Goal: Task Accomplishment & Management: Manage account settings

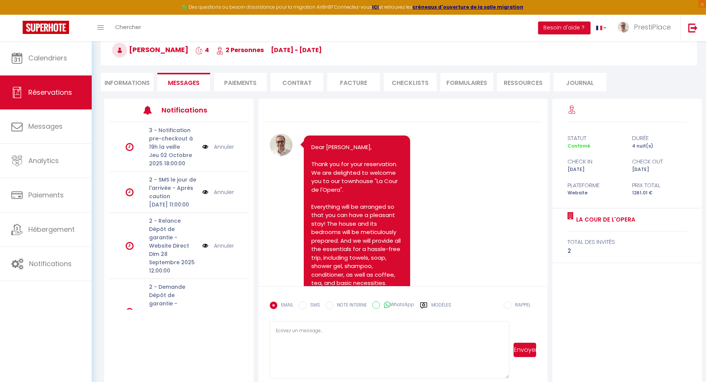
scroll to position [2232, 0]
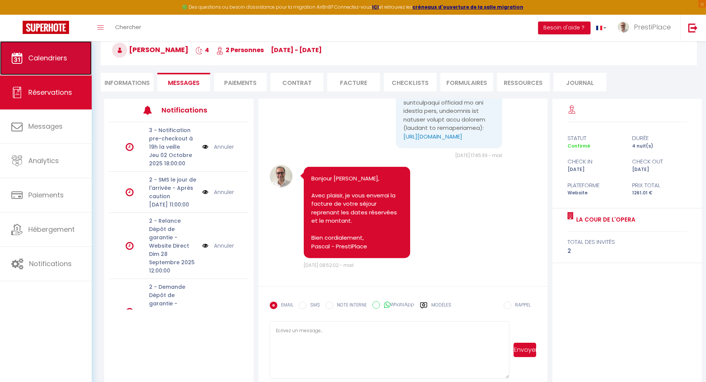
click at [60, 45] on link "Calendriers" at bounding box center [46, 58] width 92 height 34
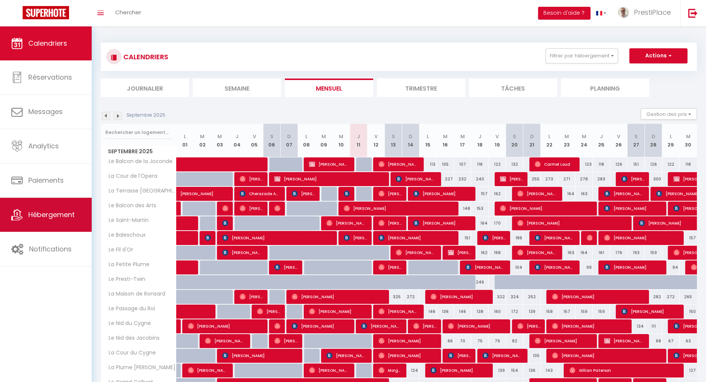
click at [49, 224] on link "Hébergement" at bounding box center [46, 215] width 92 height 34
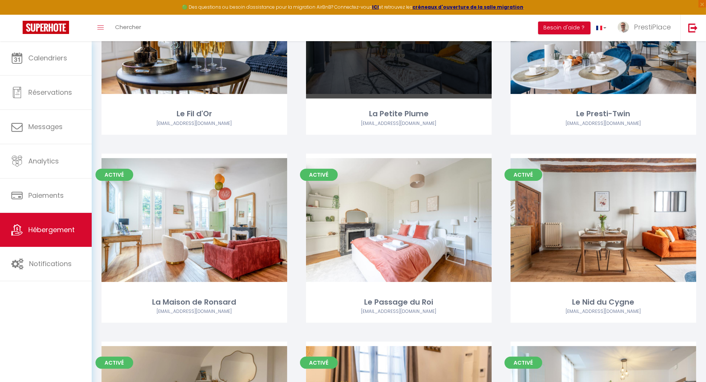
scroll to position [587, 0]
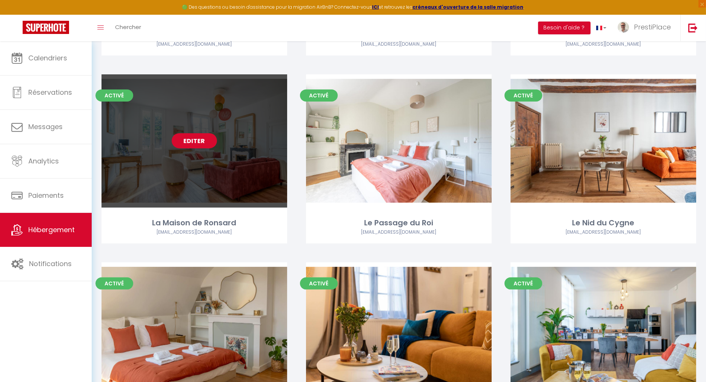
click at [195, 139] on link "Editer" at bounding box center [194, 140] width 45 height 15
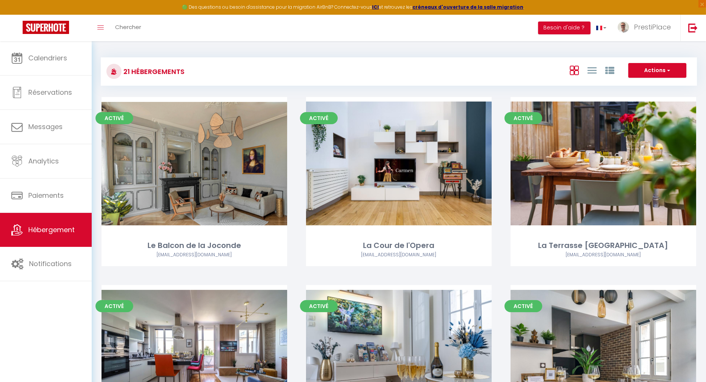
select select "3"
select select "2"
select select "1"
select select
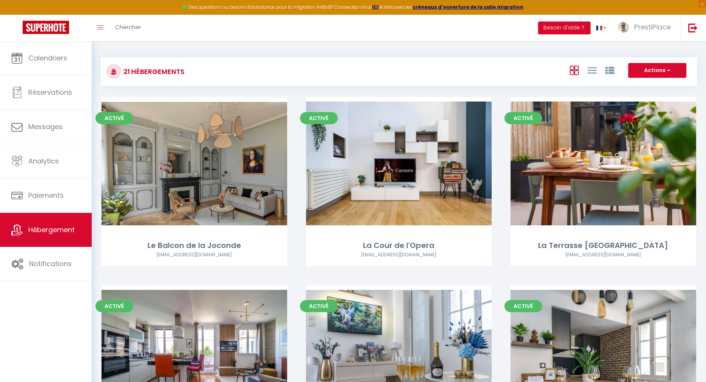
select select "28"
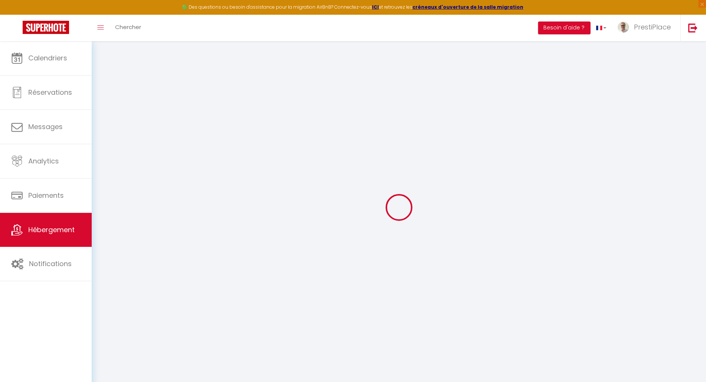
select select
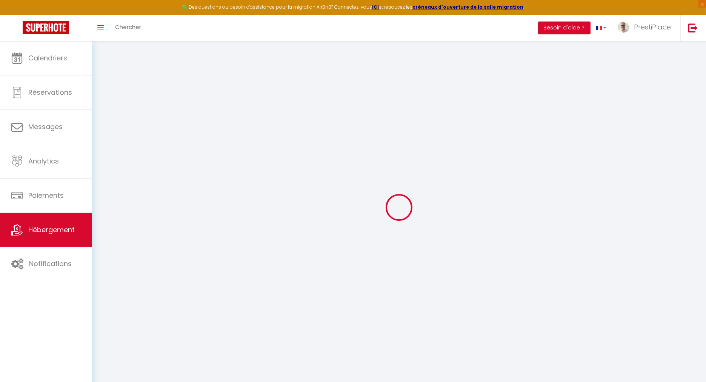
select select
checkbox input "false"
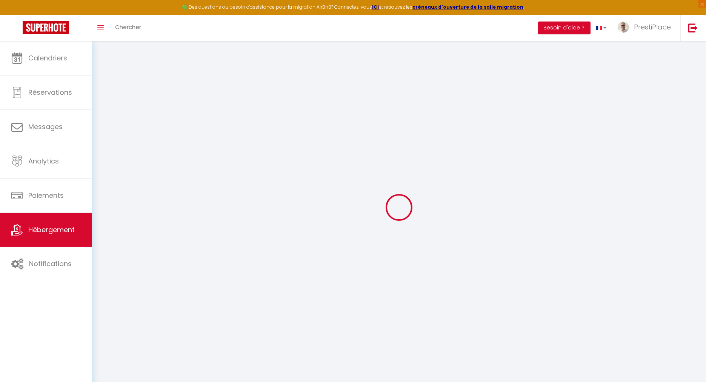
select select
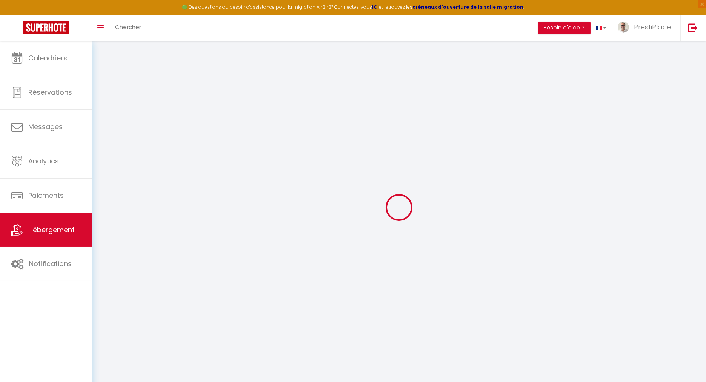
select select
checkbox input "false"
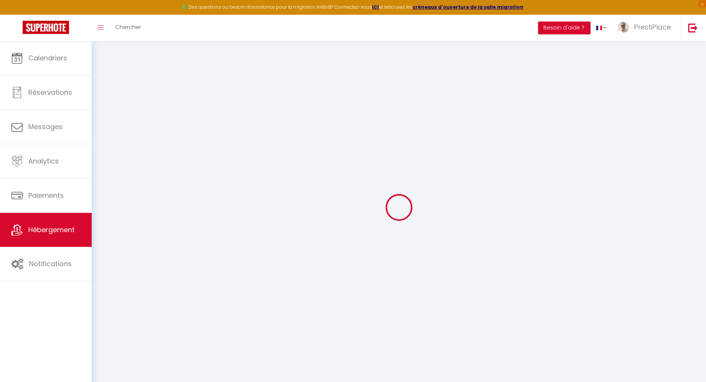
checkbox input "false"
select select
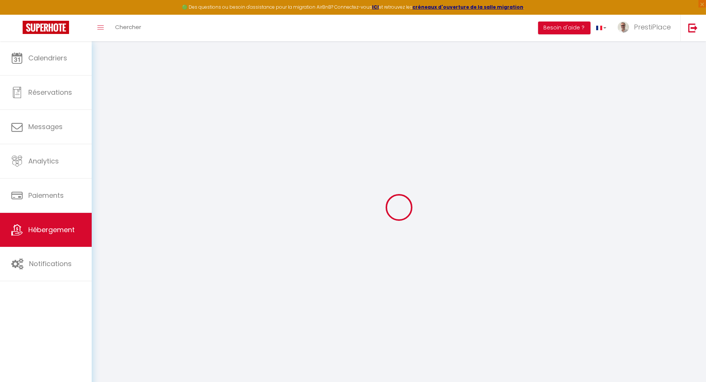
select select
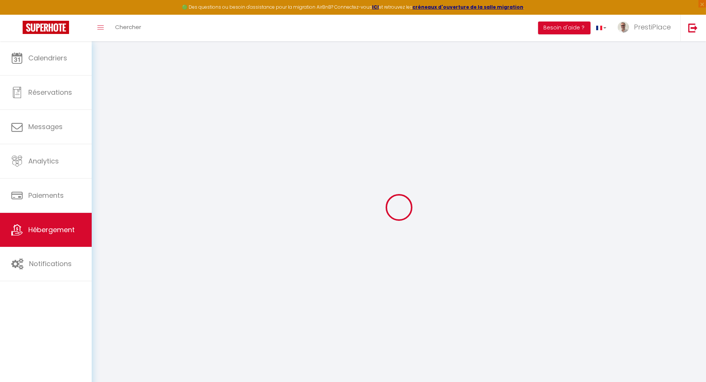
checkbox input "false"
select select
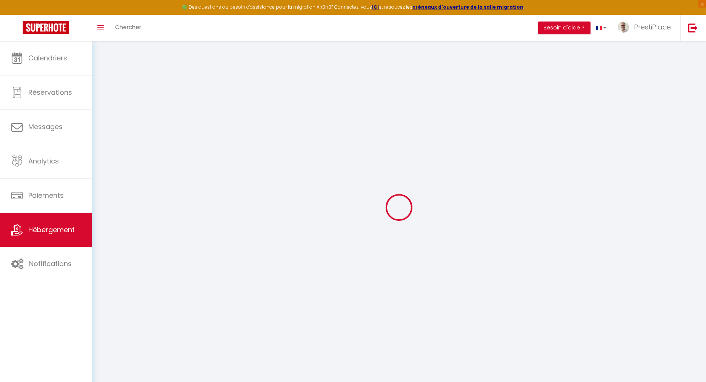
select select
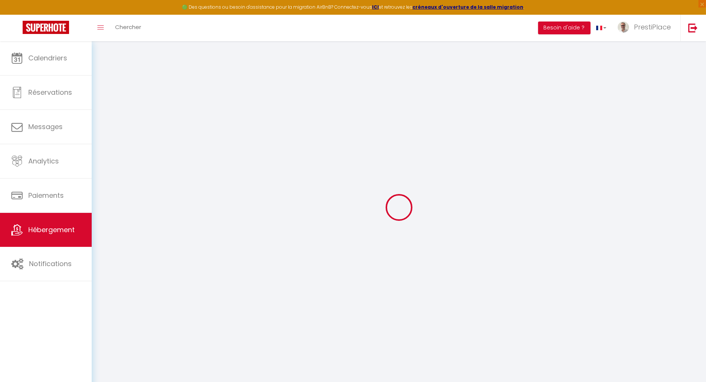
select select
checkbox input "false"
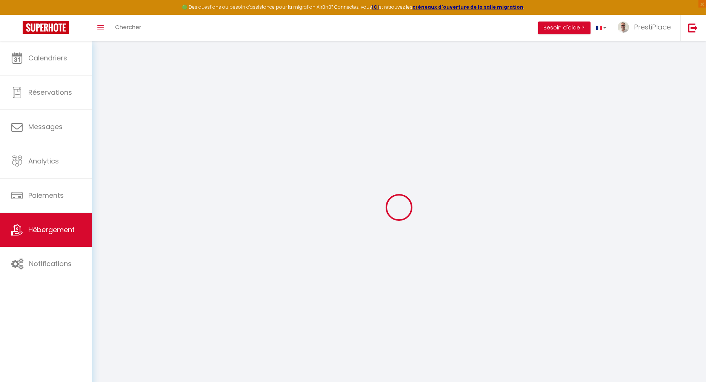
checkbox input "false"
select select
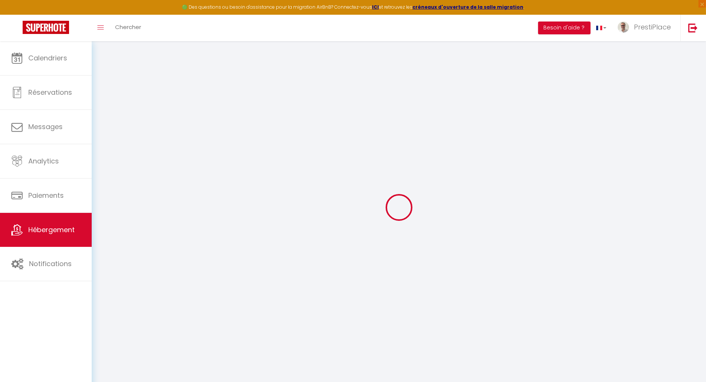
select select
checkbox input "false"
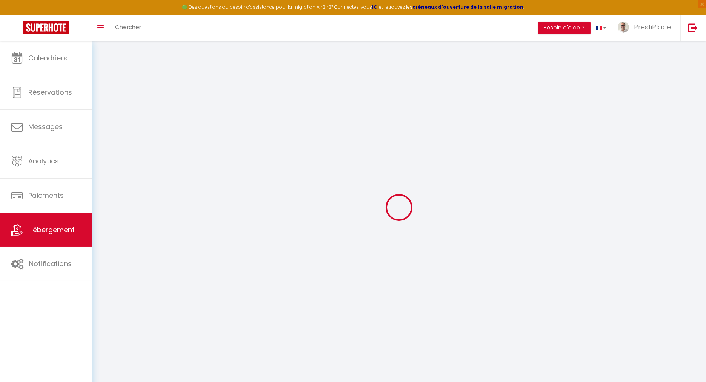
checkbox input "false"
select select
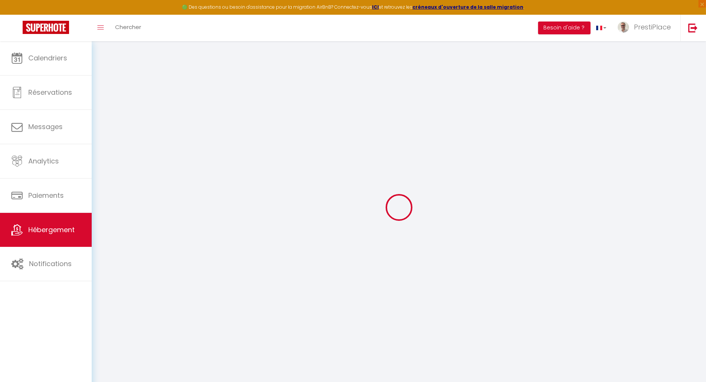
type input "La Maison de Ronsard"
type input "COLBERT CYGNE"
type input "SARL"
type input "[STREET_ADDRESS]"
type input "37000"
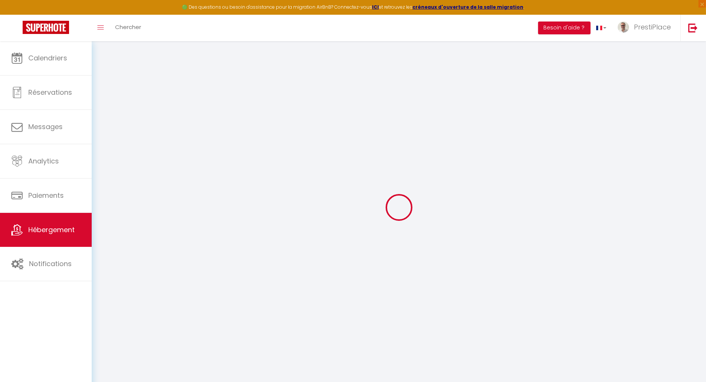
type input "Tours"
select select "10"
select select "4"
select select "3"
select select "2"
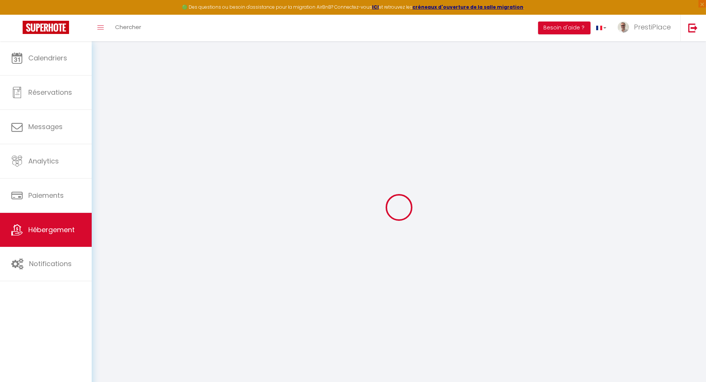
type input "300"
type input "10"
type input "180"
type input "5.5"
type input "5.1"
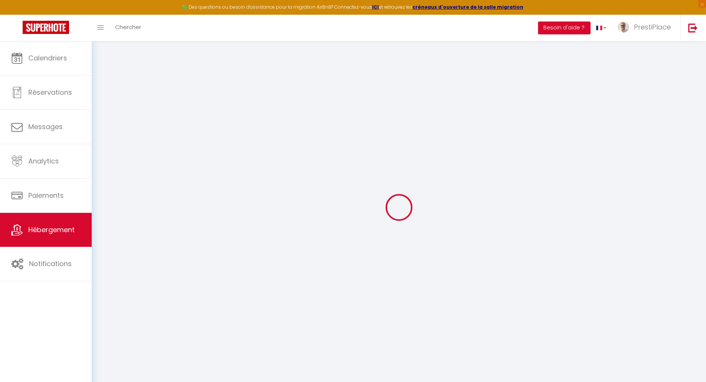
type input "800"
select select
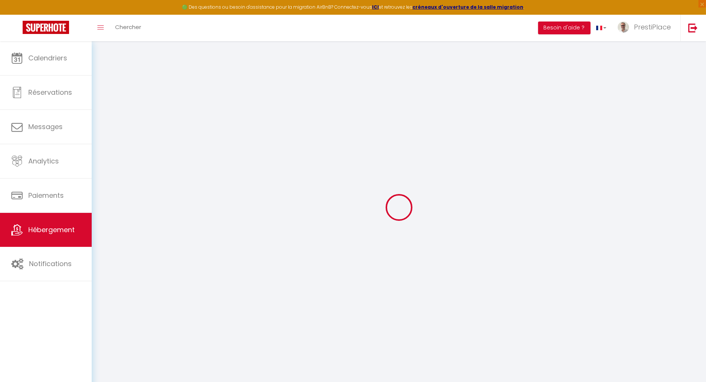
select select
type input "[STREET_ADDRESS]"
type input "37000"
type input "Tours"
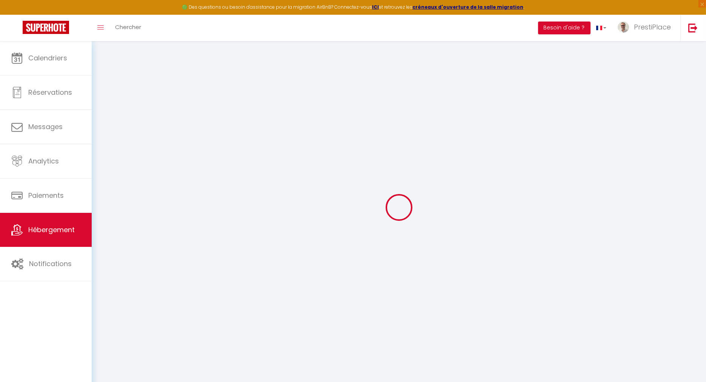
type input "[EMAIL_ADDRESS][DOMAIN_NAME]"
select select "15490"
checkbox input "true"
checkbox input "false"
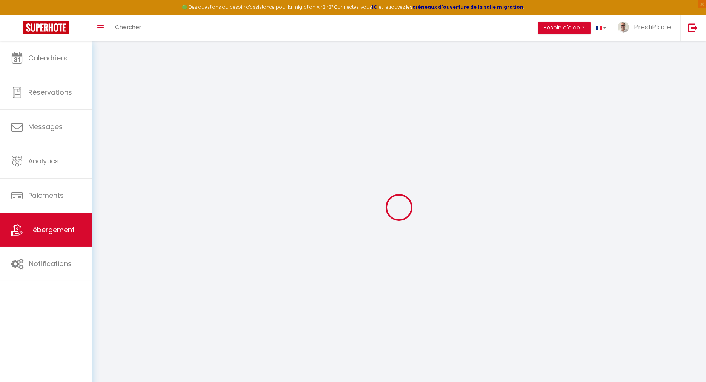
checkbox input "false"
radio input "true"
type input "0"
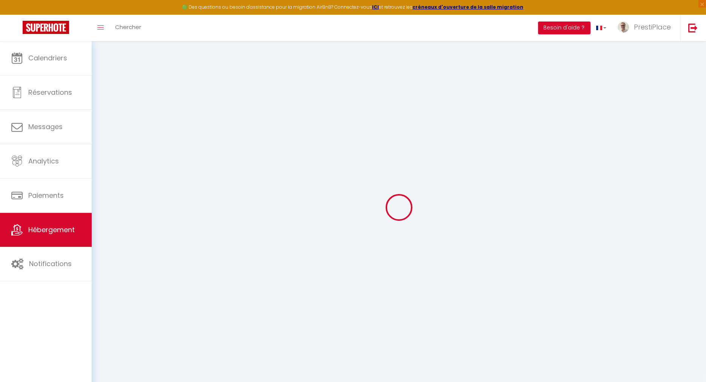
type input "0"
select select
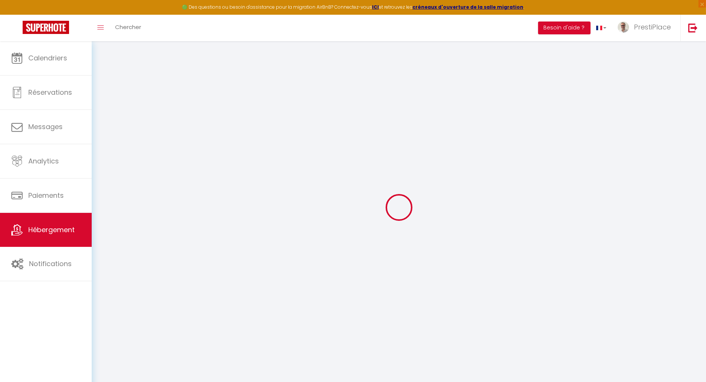
select select
checkbox input "true"
checkbox input "false"
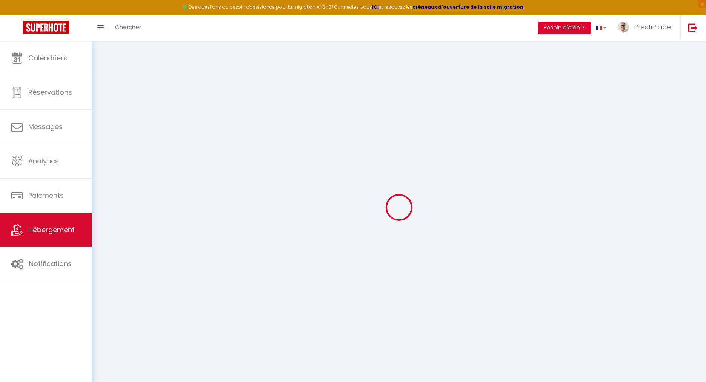
checkbox input "false"
select select
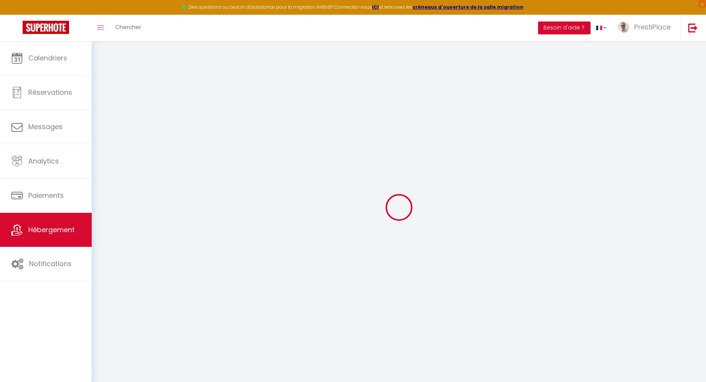
select select
checkbox input "true"
checkbox input "false"
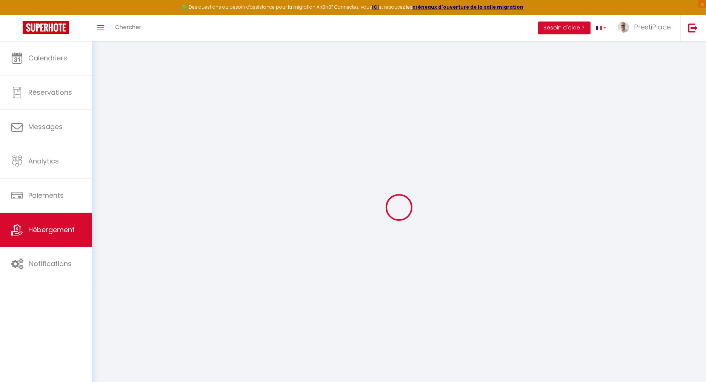
checkbox input "false"
checkbox input "true"
checkbox input "false"
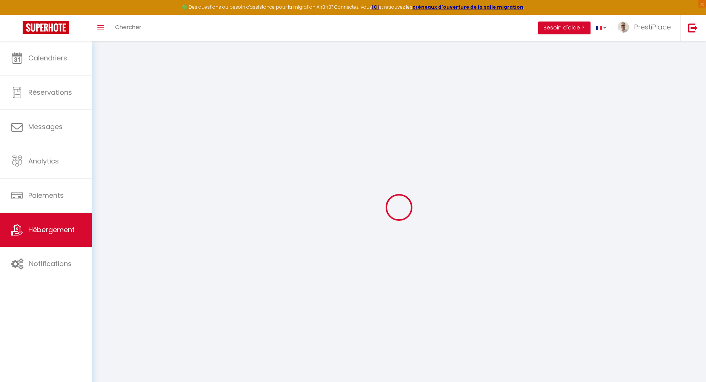
select select "16:00"
select select "23:00"
select select "10:00"
select select "360"
select select "60"
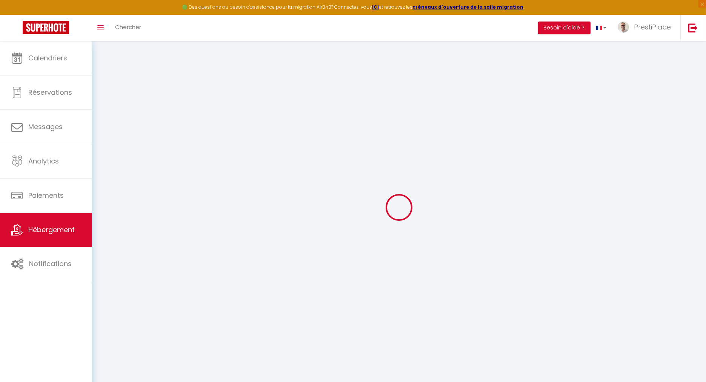
select select "02:00"
checkbox input "true"
checkbox input "false"
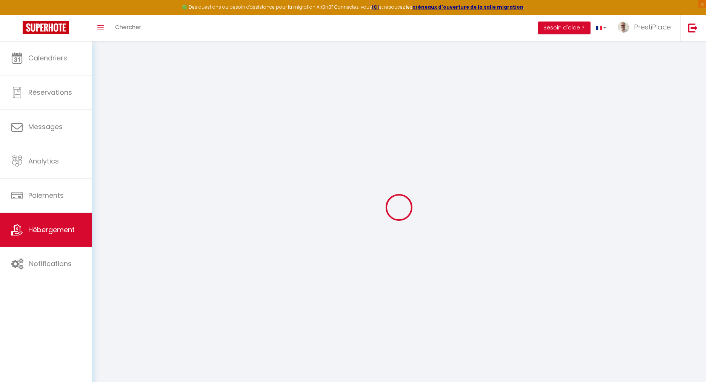
checkbox input "true"
checkbox input "false"
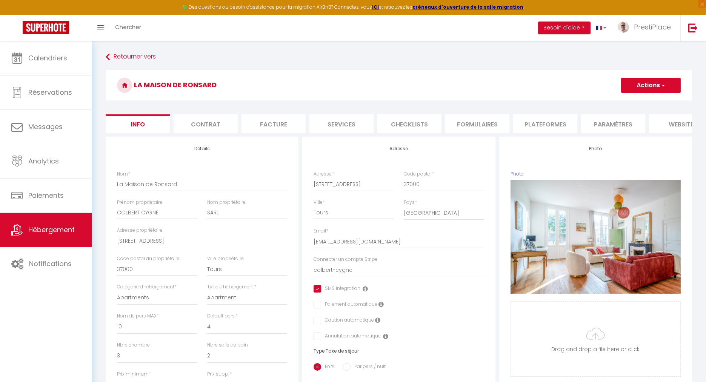
checkbox input "true"
checkbox input "false"
click at [539, 125] on li "Plateformes" at bounding box center [545, 123] width 64 height 18
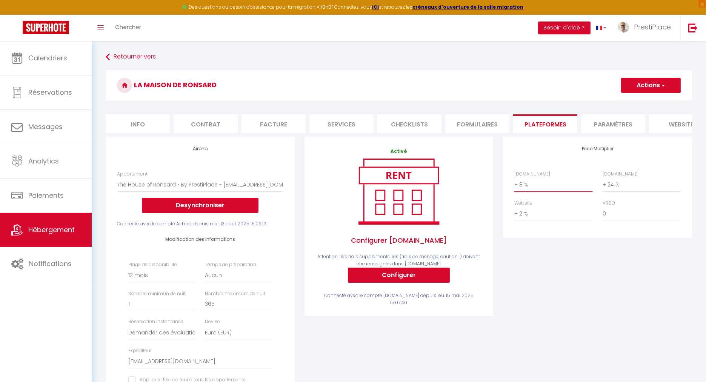
click at [528, 189] on select "0 + 1 % + 2 % + 3 % + 4 % + 5 % + 6 % + 7 % + 8 % + 9 %" at bounding box center [553, 184] width 78 height 14
select select "+ 6 %"
click at [514, 183] on select "0 + 1 % + 2 % + 3 % + 4 % + 5 % + 6 % + 7 % + 8 % + 9 %" at bounding box center [553, 184] width 78 height 14
click at [603, 192] on select "0 + 1 % + 2 % + 3 % + 4 % + 5 % + 6 % + 7 % + 8 % + 9 %" at bounding box center [641, 184] width 78 height 14
select select "+ 21 %"
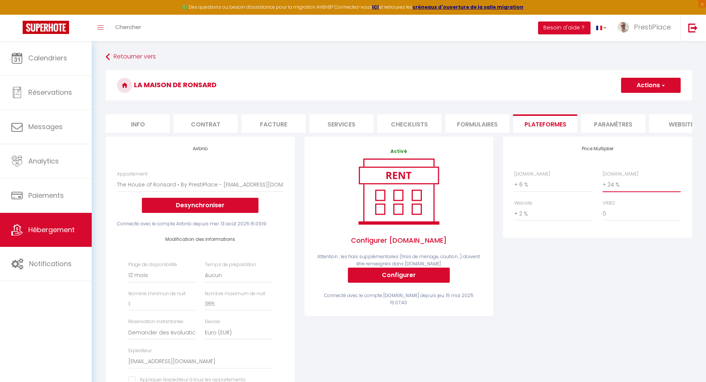
click at [602, 183] on select "0 + 1 % + 2 % + 3 % + 4 % + 5 % + 6 % + 7 % + 8 % + 9 %" at bounding box center [641, 184] width 78 height 14
click at [619, 301] on div "Price Multiplier [DOMAIN_NAME] 0 + 1 % + 2 % + 3 % + 4 % + 5 % + 6 % + 7 %" at bounding box center [597, 284] width 199 height 294
click at [644, 88] on button "Actions" at bounding box center [651, 85] width 60 height 15
click at [642, 101] on link "Enregistrer" at bounding box center [651, 102] width 60 height 10
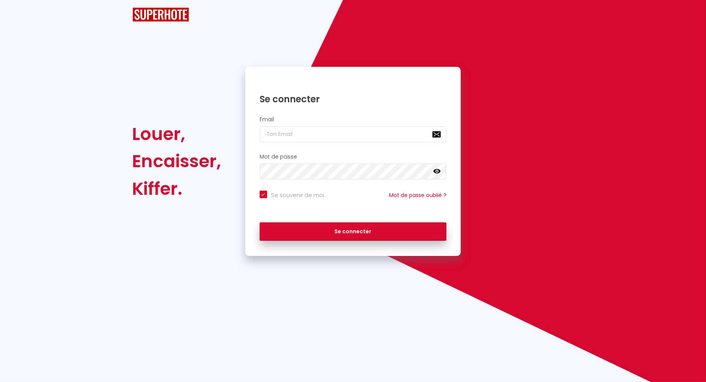
checkbox input "true"
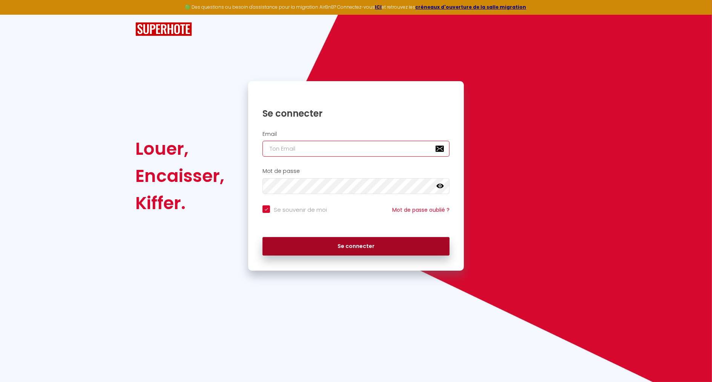
type input "[EMAIL_ADDRESS][DOMAIN_NAME]"
click at [364, 249] on button "Se connecter" at bounding box center [356, 246] width 187 height 19
checkbox input "true"
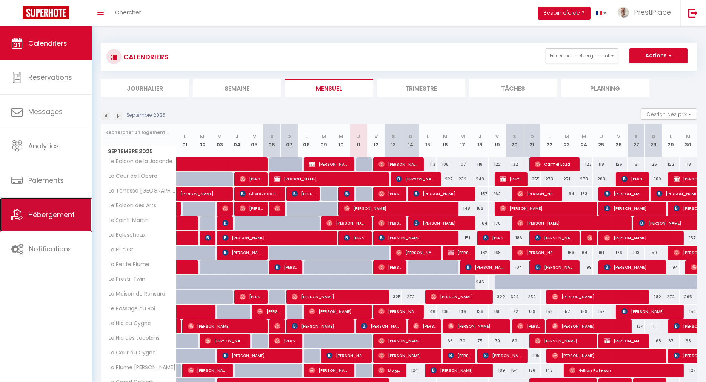
click at [69, 213] on span "Hébergement" at bounding box center [51, 214] width 46 height 9
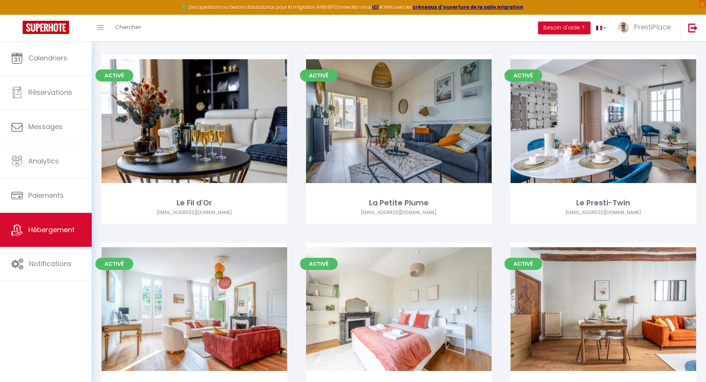
scroll to position [461, 0]
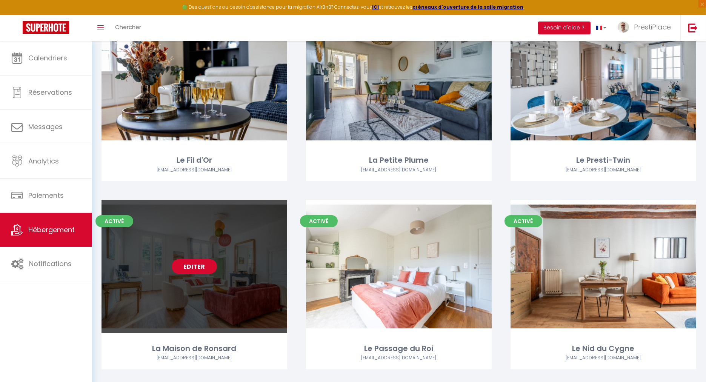
click at [195, 265] on link "Editer" at bounding box center [194, 266] width 45 height 15
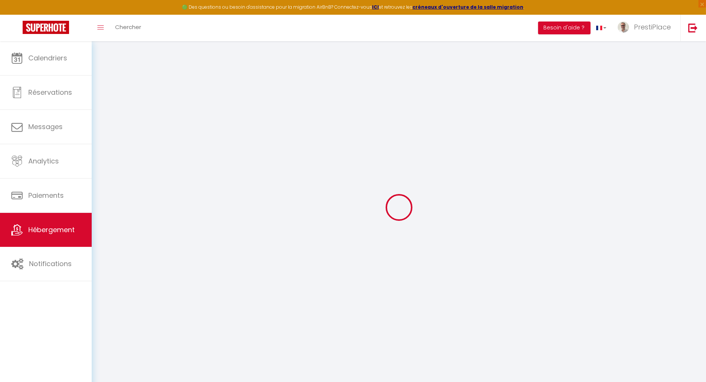
select select "11955-1350080918808989052"
select select "+ 8 %"
select select "+ 24 %"
select select "+ 2 %"
checkbox input "true"
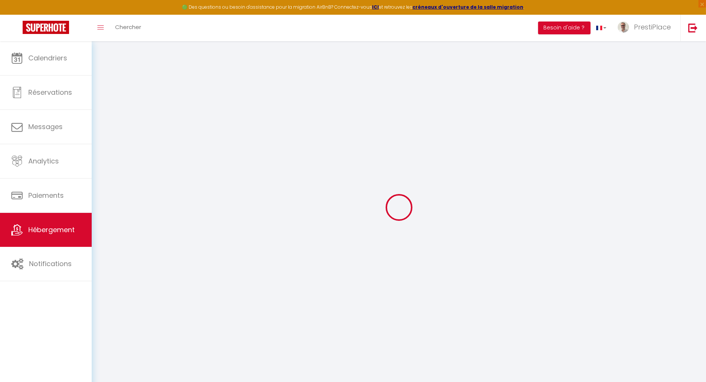
checkbox input "false"
select select "365"
select select "well_reviewed_guests"
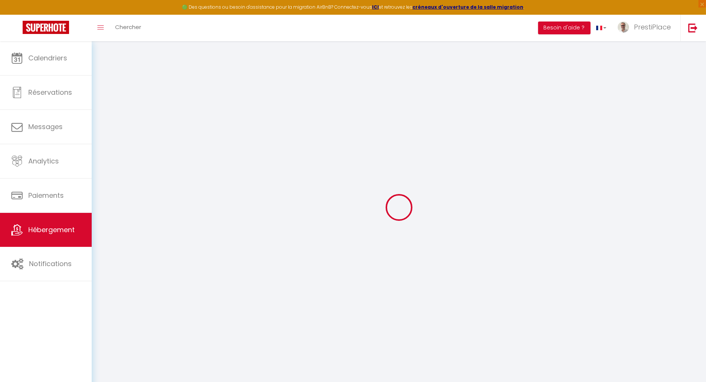
select select "EUR"
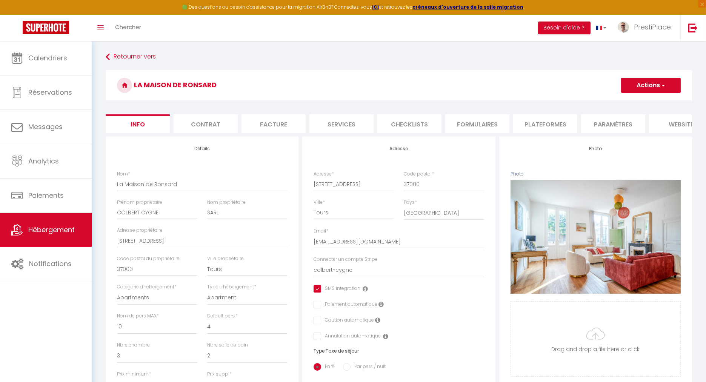
click at [528, 128] on li "Plateformes" at bounding box center [545, 123] width 64 height 18
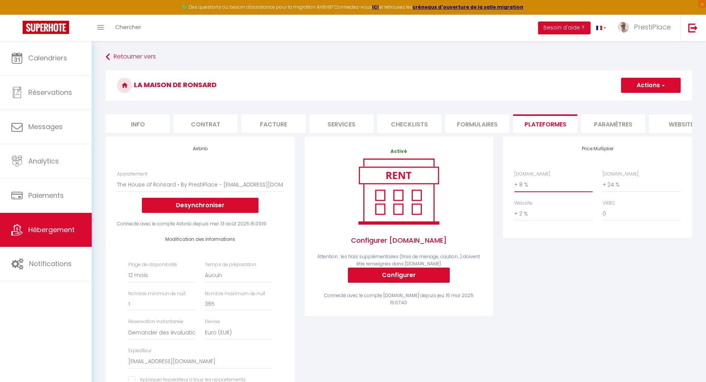
click at [523, 189] on select "0 + 1 % + 2 % + 3 % + 4 % + 5 % + 6 % + 7 % + 8 % + 9 %" at bounding box center [553, 184] width 78 height 14
select select "+ 6 %"
click at [514, 183] on select "0 + 1 % + 2 % + 3 % + 4 % + 5 % + 6 % + 7 % + 8 % + 9 %" at bounding box center [553, 184] width 78 height 14
click at [616, 192] on select "0 + 1 % + 2 % + 3 % + 4 % + 5 % + 6 % + 7 % + 8 % + 9 %" at bounding box center [641, 184] width 78 height 14
select select "+ 21 %"
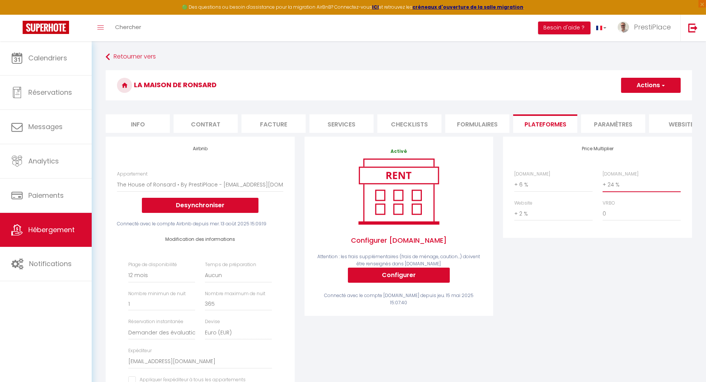
click at [602, 183] on select "0 + 1 % + 2 % + 3 % + 4 % + 5 % + 6 % + 7 % + 8 % + 9 %" at bounding box center [641, 184] width 78 height 14
click at [637, 84] on button "Actions" at bounding box center [651, 85] width 60 height 15
click at [637, 103] on link "Enregistrer" at bounding box center [651, 102] width 60 height 10
select select "365"
select select "well_reviewed_guests"
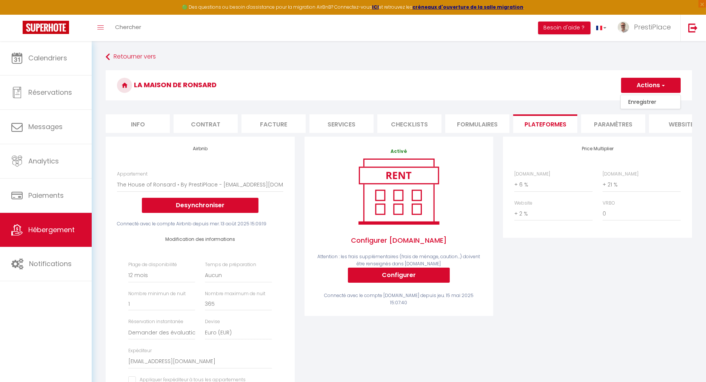
select select "EUR"
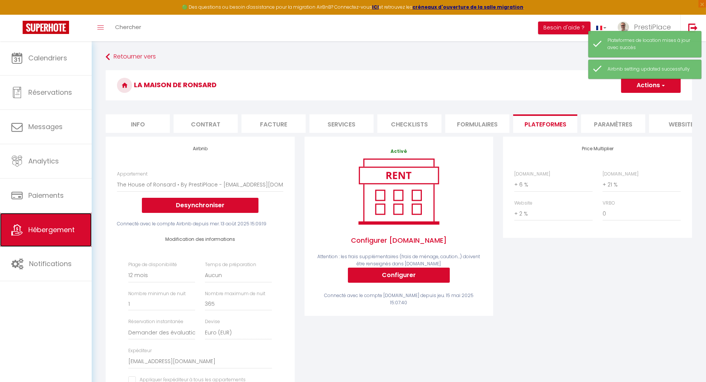
click at [48, 232] on span "Hébergement" at bounding box center [51, 229] width 46 height 9
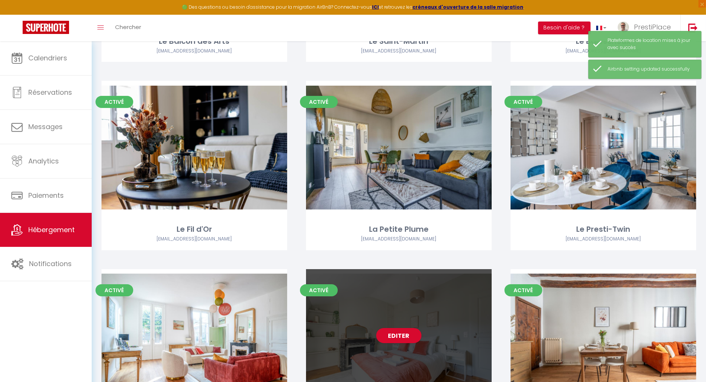
scroll to position [461, 0]
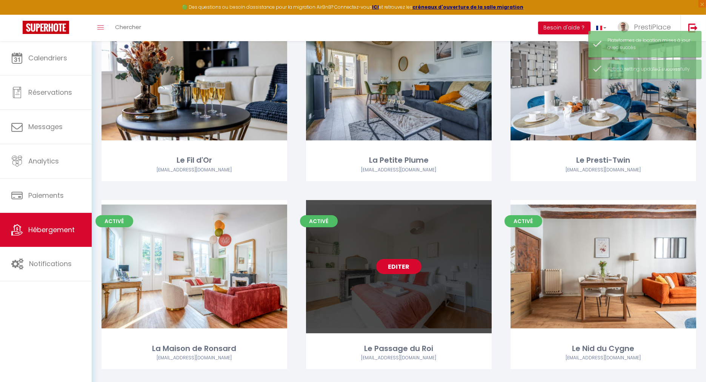
click at [409, 265] on link "Editer" at bounding box center [398, 266] width 45 height 15
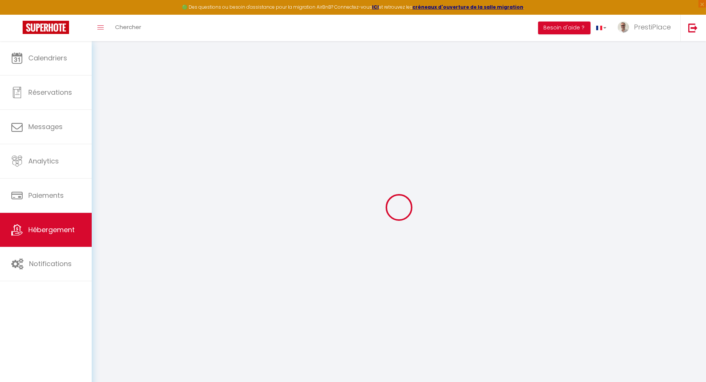
select select "+ 8 %"
select select "+ 36 %"
select select "+ 2 %"
checkbox input "true"
checkbox input "false"
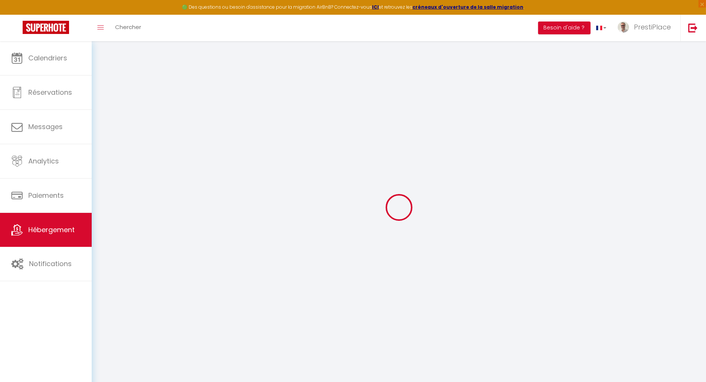
checkbox input "false"
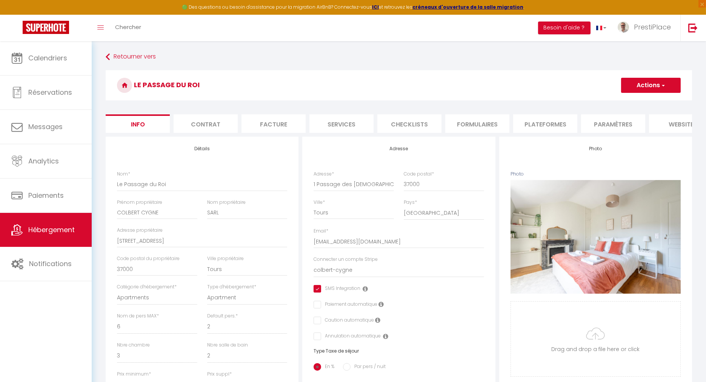
click at [544, 121] on li "Plateformes" at bounding box center [545, 123] width 64 height 18
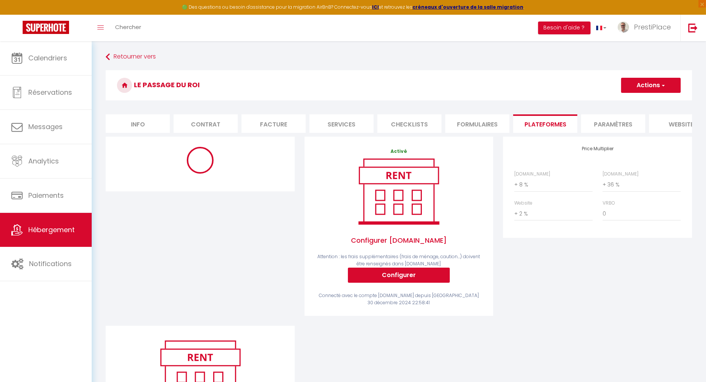
select select "365"
select select "well_reviewed_guests"
select select "EUR"
select select "11955-1268108634413644101"
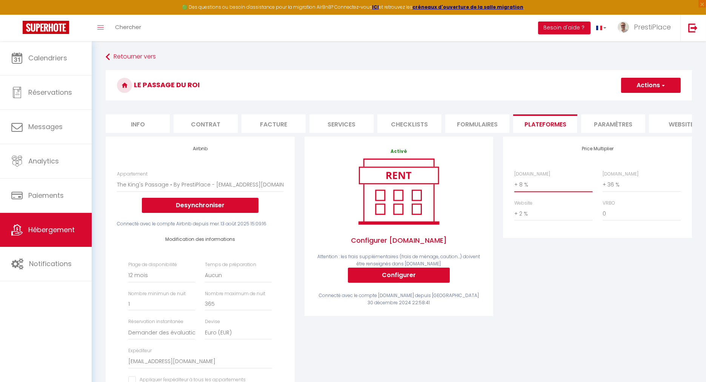
click at [527, 192] on select "0 + 1 % + 2 % + 3 % + 4 % + 5 % + 6 % + 7 % + 8 % + 9 %" at bounding box center [553, 184] width 78 height 14
select select "+ 6 %"
click at [514, 183] on select "0 + 1 % + 2 % + 3 % + 4 % + 5 % + 6 % + 7 % + 8 % + 9 %" at bounding box center [553, 184] width 78 height 14
click at [633, 187] on select "0 + 1 % + 2 % + 3 % + 4 % + 5 % + 6 % + 7 % + 8 % + 9 %" at bounding box center [641, 184] width 78 height 14
select select "+ 34 %"
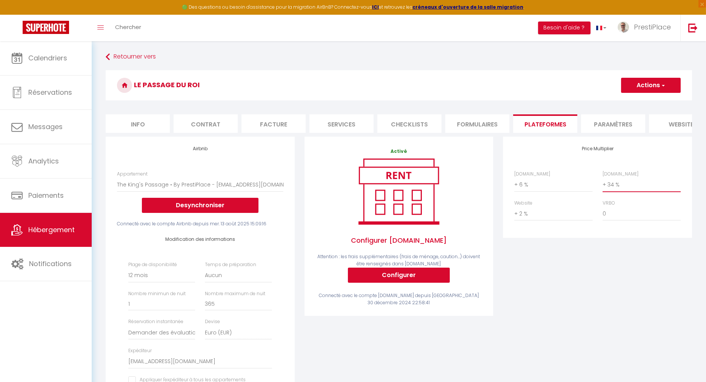
click at [602, 183] on select "0 + 1 % + 2 % + 3 % + 4 % + 5 % + 6 % + 7 % + 8 % + 9 %" at bounding box center [641, 184] width 78 height 14
click at [647, 85] on button "Actions" at bounding box center [651, 85] width 60 height 15
click at [639, 100] on link "Enregistrer" at bounding box center [651, 102] width 60 height 10
select select "365"
select select "well_reviewed_guests"
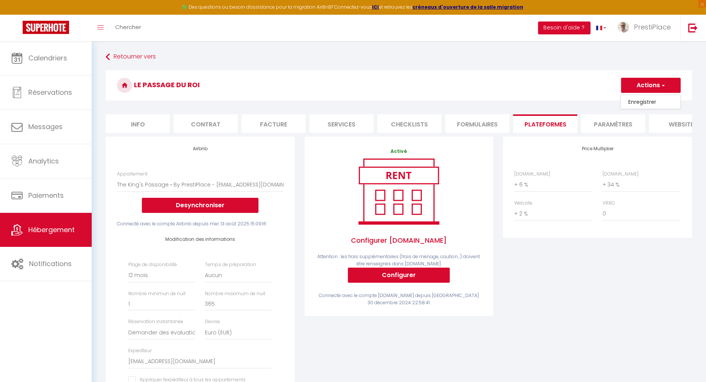
select select "EUR"
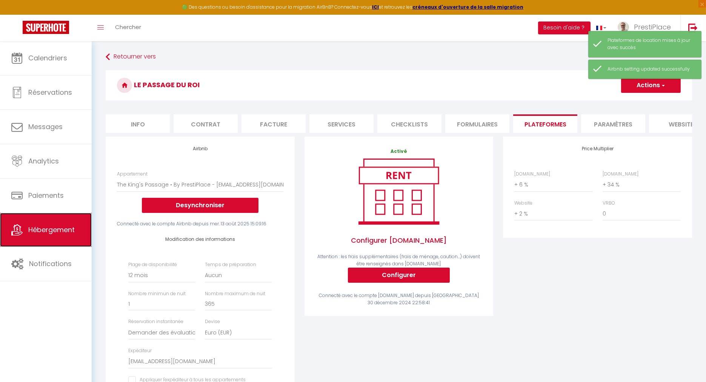
click at [43, 230] on span "Hébergement" at bounding box center [51, 229] width 46 height 9
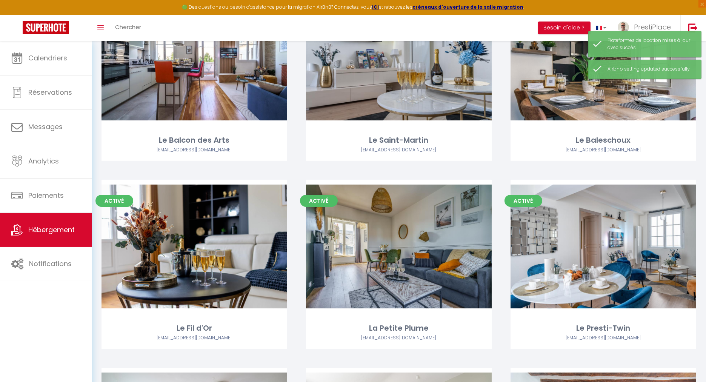
scroll to position [587, 0]
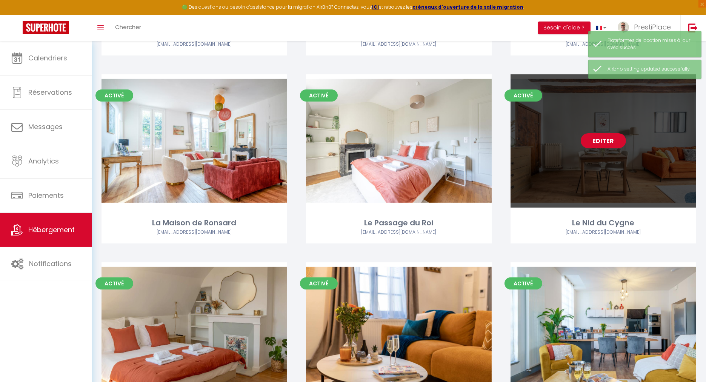
click at [595, 138] on link "Editer" at bounding box center [603, 140] width 45 height 15
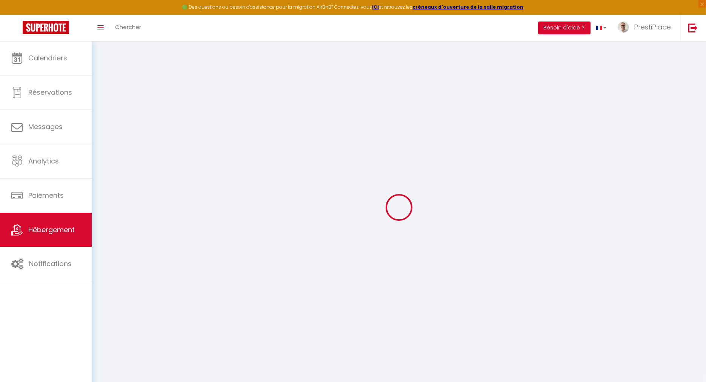
select select "+ 8 %"
select select "+ 36 %"
select select "+ 2 %"
checkbox input "true"
checkbox input "false"
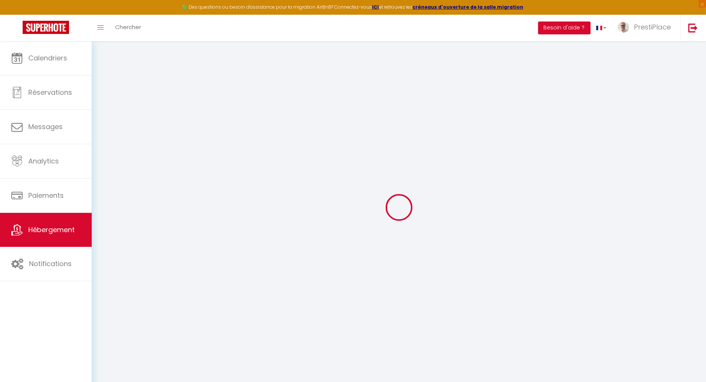
checkbox input "false"
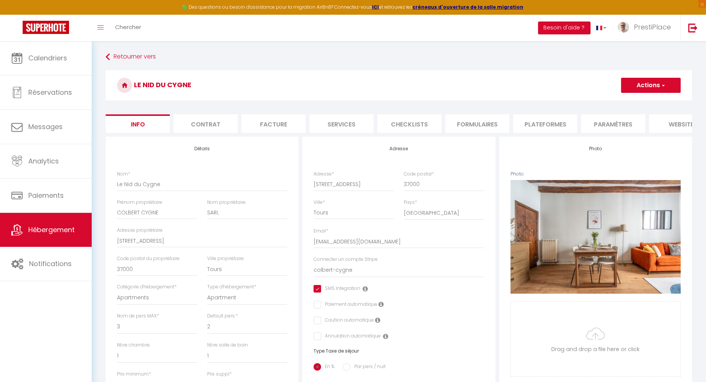
click at [533, 124] on li "Plateformes" at bounding box center [545, 123] width 64 height 18
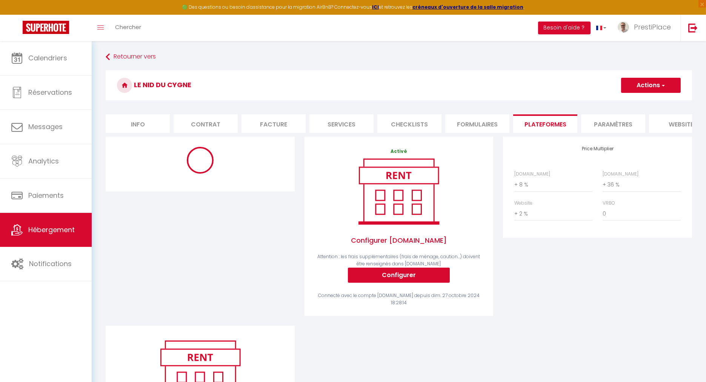
select select "365"
select select "well_reviewed_guests"
select select "EUR"
select select "11955-1254123927398395662"
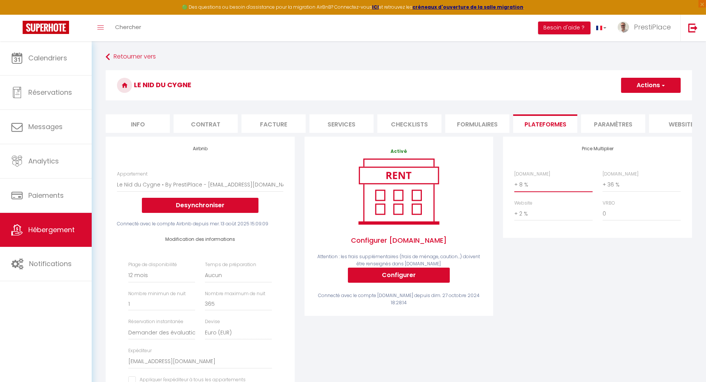
click at [525, 192] on select "0 + 1 % + 2 % + 3 % + 4 % + 5 % + 6 % + 7 % + 8 % + 9 %" at bounding box center [553, 184] width 78 height 14
select select "+ 6 %"
click at [514, 183] on select "0 + 1 % + 2 % + 3 % + 4 % + 5 % + 6 % + 7 % + 8 % + 9 %" at bounding box center [553, 184] width 78 height 14
click at [618, 192] on select "0 + 1 % + 2 % + 3 % + 4 % + 5 % + 6 % + 7 % + 8 % + 9 %" at bounding box center [641, 184] width 78 height 14
select select "+ 34 %"
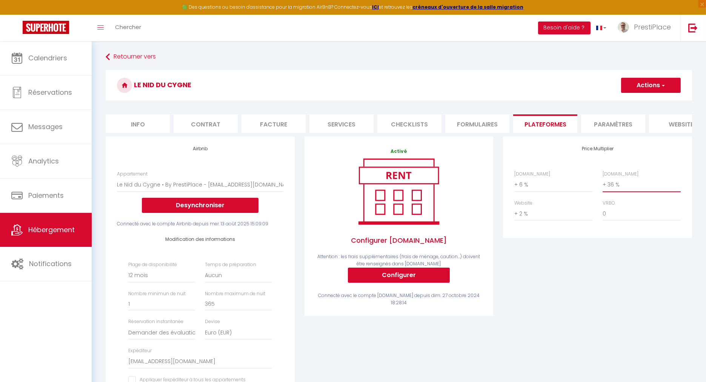
click at [602, 183] on select "0 + 1 % + 2 % + 3 % + 4 % + 5 % + 6 % + 7 % + 8 % + 9 %" at bounding box center [641, 184] width 78 height 14
click at [636, 84] on button "Actions" at bounding box center [651, 85] width 60 height 15
click at [638, 101] on link "Enregistrer" at bounding box center [651, 102] width 60 height 10
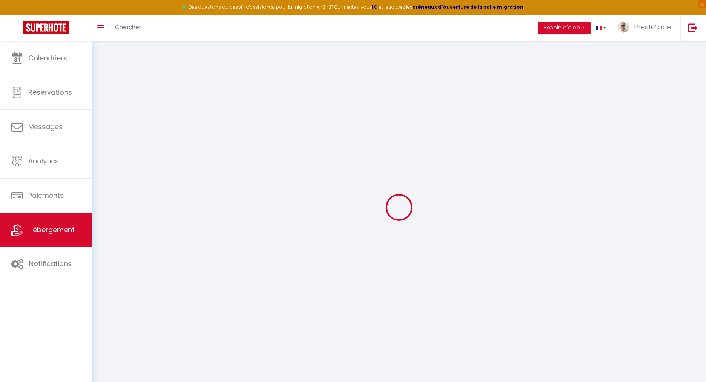
select select "365"
select select "well_reviewed_guests"
select select "EUR"
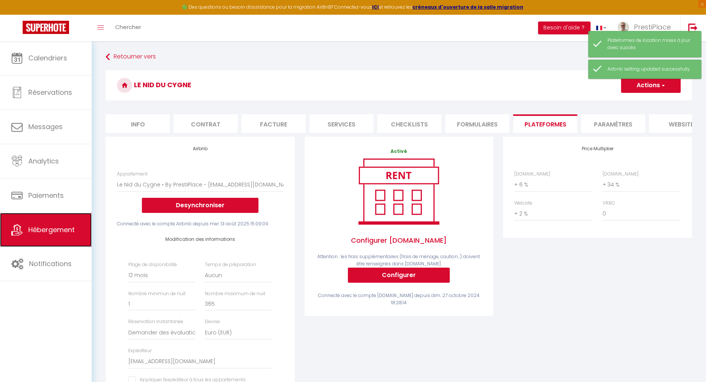
click at [52, 222] on link "Hébergement" at bounding box center [46, 230] width 92 height 34
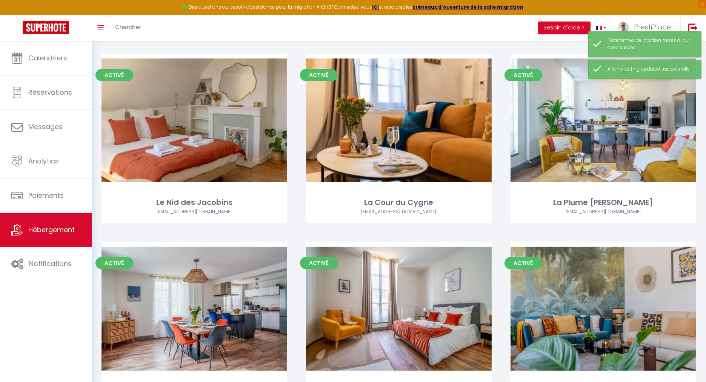
scroll to position [796, 0]
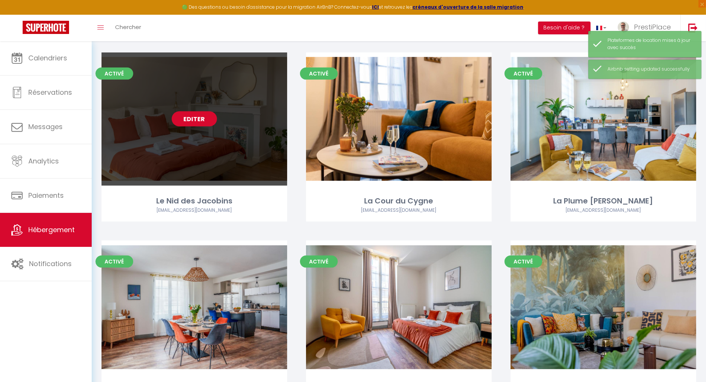
click at [192, 118] on link "Editer" at bounding box center [194, 118] width 45 height 15
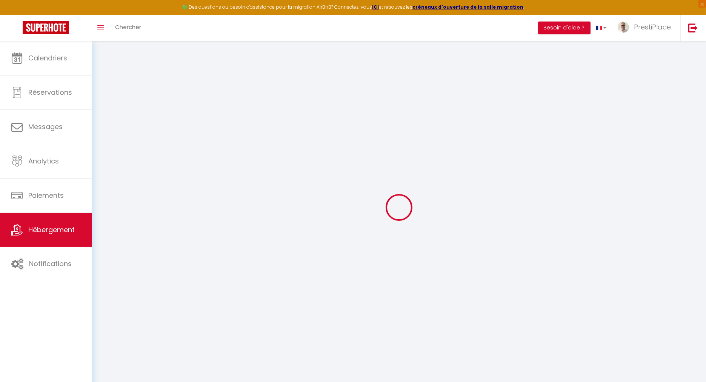
select select
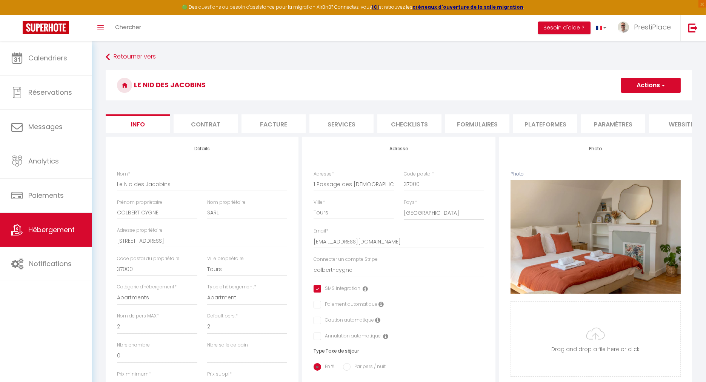
click at [545, 125] on li "Plateformes" at bounding box center [545, 123] width 64 height 18
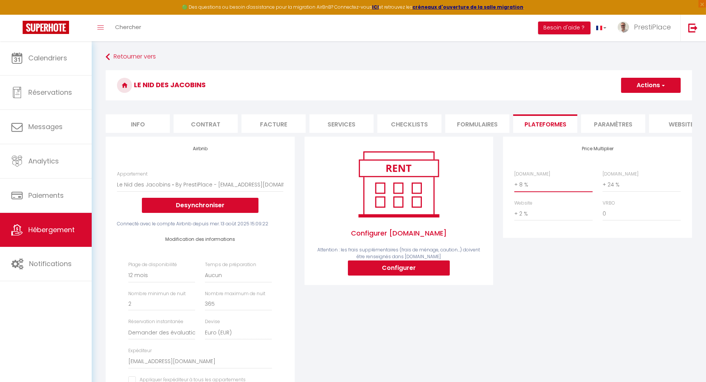
click at [531, 190] on select "0 + 1 % + 2 % + 3 % + 4 % + 5 % + 6 % + 7 % + 8 % + 9 %" at bounding box center [553, 184] width 78 height 14
click at [514, 183] on select "0 + 1 % + 2 % + 3 % + 4 % + 5 % + 6 % + 7 % + 8 % + 9 %" at bounding box center [553, 184] width 78 height 14
click at [622, 192] on select "0 + 1 % + 2 % + 3 % + 4 % + 5 % + 6 % + 7 % + 8 % + 9 %" at bounding box center [641, 184] width 78 height 14
click at [602, 183] on select "0 + 1 % + 2 % + 3 % + 4 % + 5 % + 6 % + 7 % + 8 % + 9 %" at bounding box center [641, 184] width 78 height 14
click at [649, 82] on button "Actions" at bounding box center [651, 85] width 60 height 15
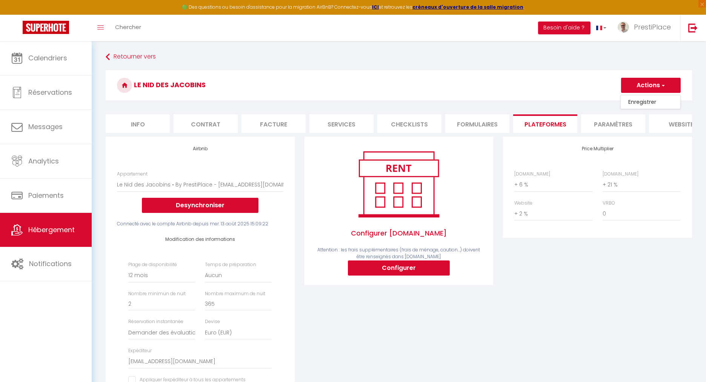
click at [644, 99] on link "Enregistrer" at bounding box center [651, 102] width 60 height 10
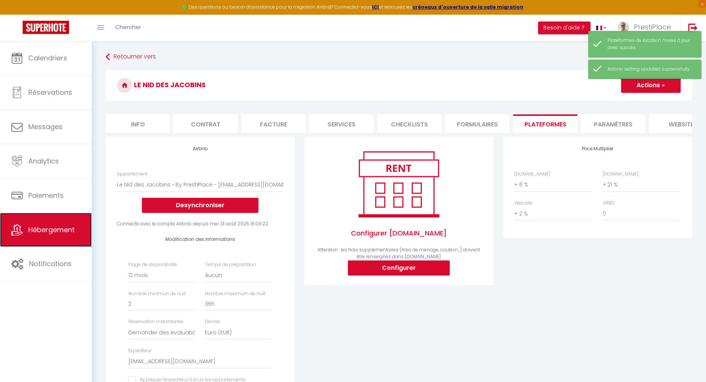
click at [44, 231] on span "Hébergement" at bounding box center [51, 229] width 46 height 9
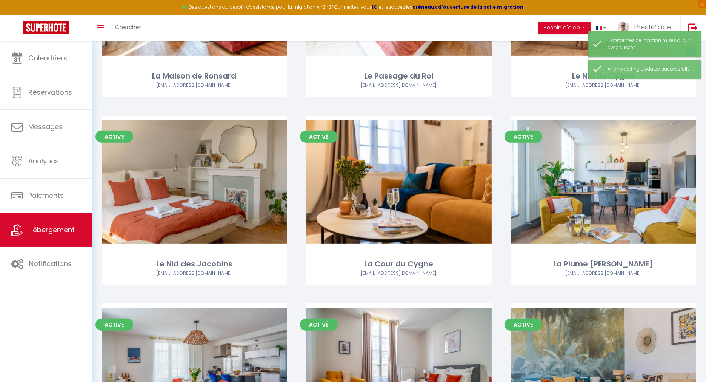
scroll to position [754, 0]
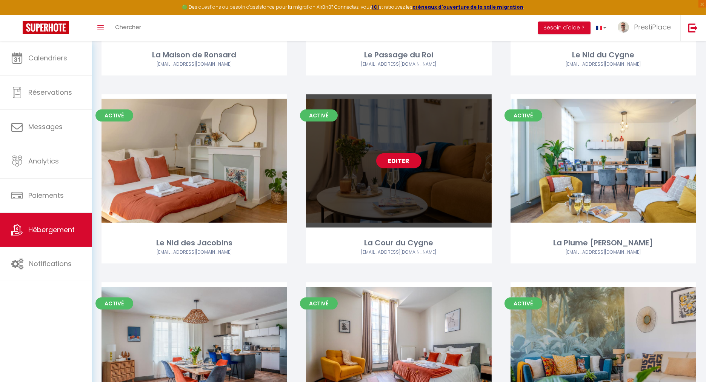
click at [402, 165] on link "Editer" at bounding box center [398, 160] width 45 height 15
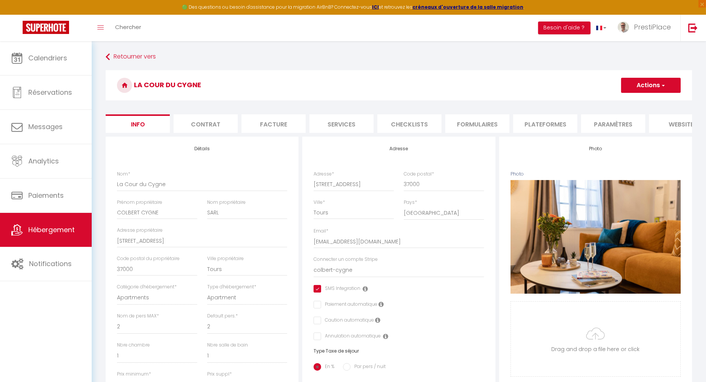
click at [544, 124] on li "Plateformes" at bounding box center [545, 123] width 64 height 18
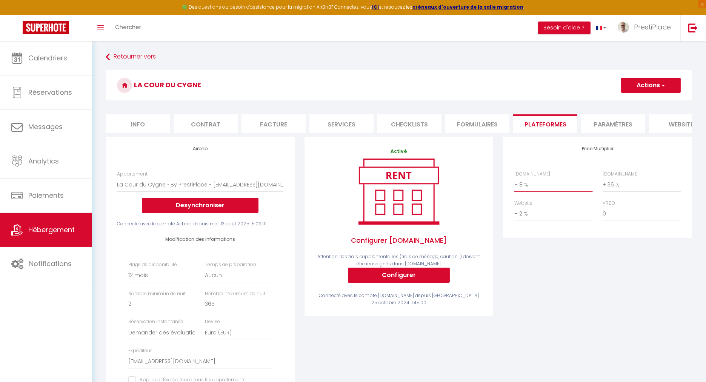
click at [534, 192] on select "0 + 1 % + 2 % + 3 % + 4 % + 5 % + 6 % + 7 % + 8 % + 9 %" at bounding box center [553, 184] width 78 height 14
click at [514, 183] on select "0 + 1 % + 2 % + 3 % + 4 % + 5 % + 6 % + 7 % + 8 % + 9 %" at bounding box center [553, 184] width 78 height 14
click at [623, 190] on select "0 + 1 % + 2 % + 3 % + 4 % + 5 % + 6 % + 7 % + 8 % + 9 %" at bounding box center [641, 184] width 78 height 14
click at [602, 183] on select "0 + 1 % + 2 % + 3 % + 4 % + 5 % + 6 % + 7 % + 8 % + 9 %" at bounding box center [641, 184] width 78 height 14
click at [645, 86] on button "Actions" at bounding box center [651, 85] width 60 height 15
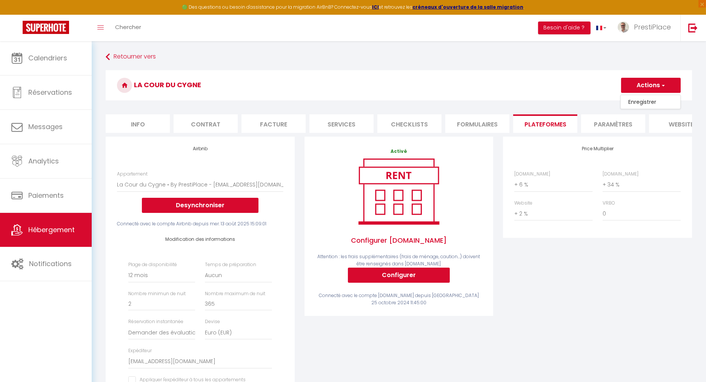
click at [641, 103] on link "Enregistrer" at bounding box center [651, 102] width 60 height 10
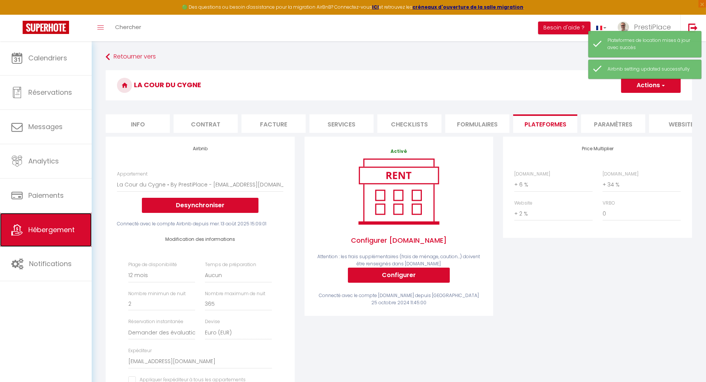
click at [34, 237] on link "Hébergement" at bounding box center [46, 230] width 92 height 34
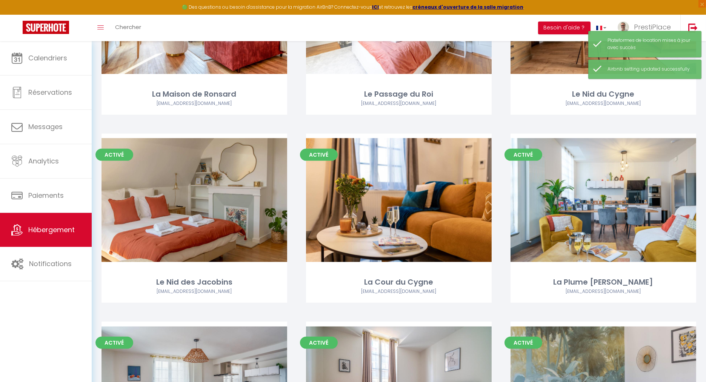
scroll to position [838, 0]
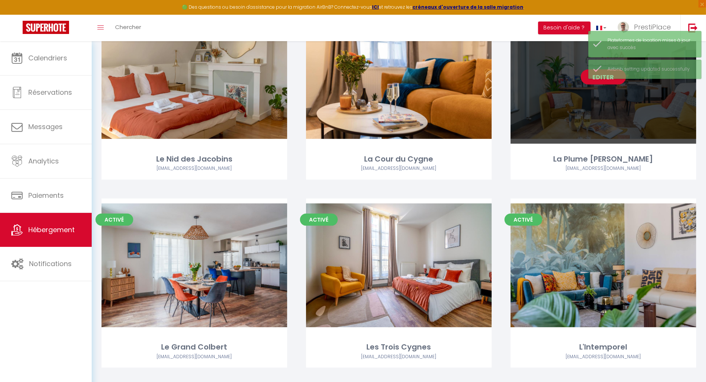
click at [598, 84] on link "Editer" at bounding box center [603, 76] width 45 height 15
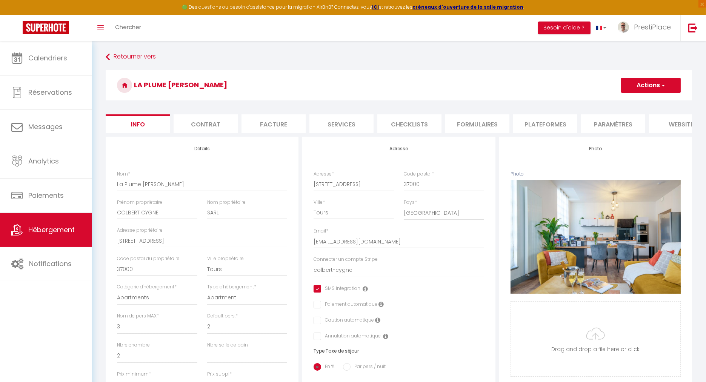
click at [550, 114] on li "Plateformes" at bounding box center [545, 123] width 64 height 18
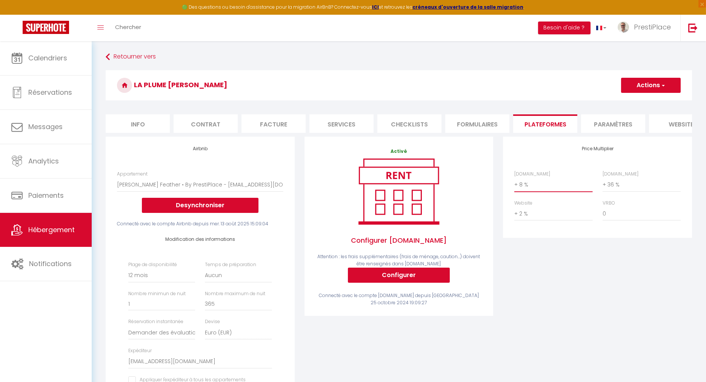
click at [533, 185] on select "0 + 1 % + 2 % + 3 % + 4 % + 5 % + 6 % + 7 % + 8 % + 9 %" at bounding box center [553, 184] width 78 height 14
click at [514, 183] on select "0 + 1 % + 2 % + 3 % + 4 % + 5 % + 6 % + 7 % + 8 % + 9 %" at bounding box center [553, 184] width 78 height 14
click at [622, 191] on select "0 + 1 % + 2 % + 3 % + 4 % + 5 % + 6 % + 7 % + 8 % + 9 %" at bounding box center [641, 184] width 78 height 14
click at [602, 183] on select "0 + 1 % + 2 % + 3 % + 4 % + 5 % + 6 % + 7 % + 8 % + 9 %" at bounding box center [641, 184] width 78 height 14
click at [648, 85] on button "Actions" at bounding box center [651, 85] width 60 height 15
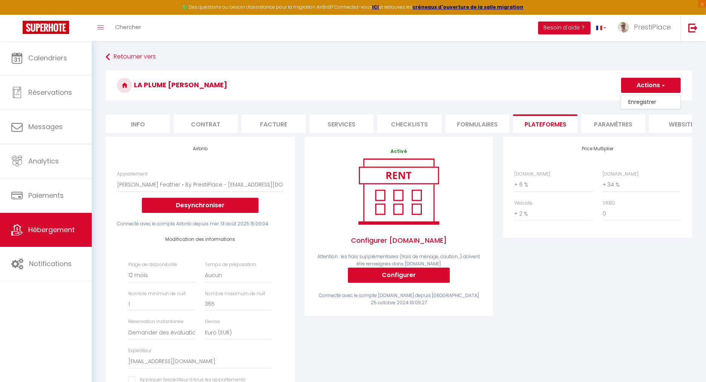
click at [643, 101] on link "Enregistrer" at bounding box center [651, 102] width 60 height 10
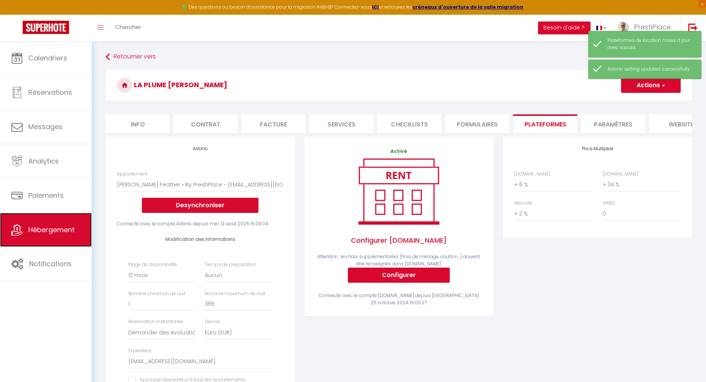
click at [32, 231] on span "Hébergement" at bounding box center [51, 229] width 46 height 9
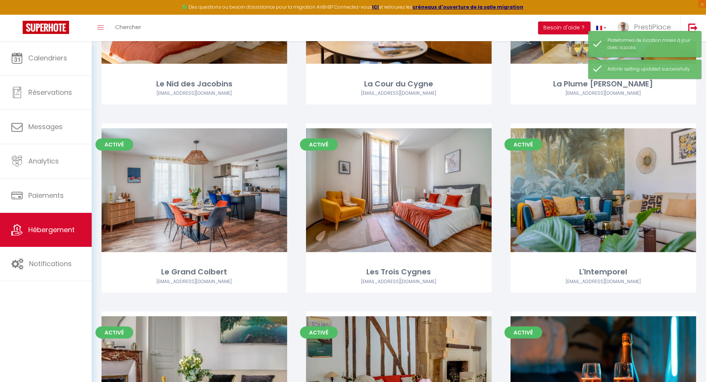
scroll to position [964, 0]
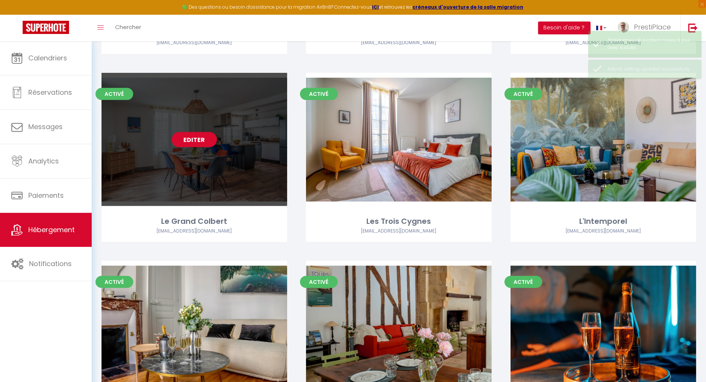
click at [198, 143] on link "Editer" at bounding box center [194, 139] width 45 height 15
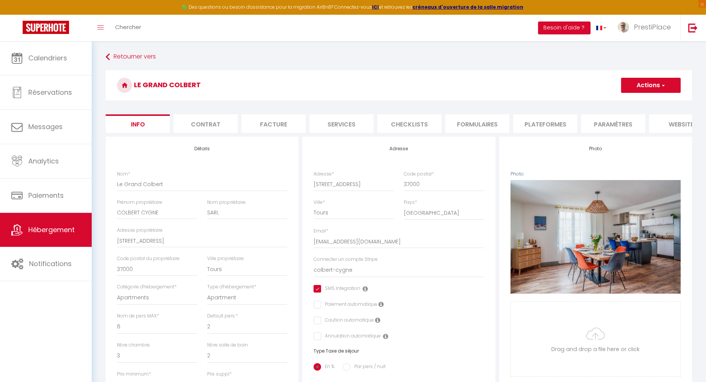
click at [566, 125] on li "Plateformes" at bounding box center [545, 123] width 64 height 18
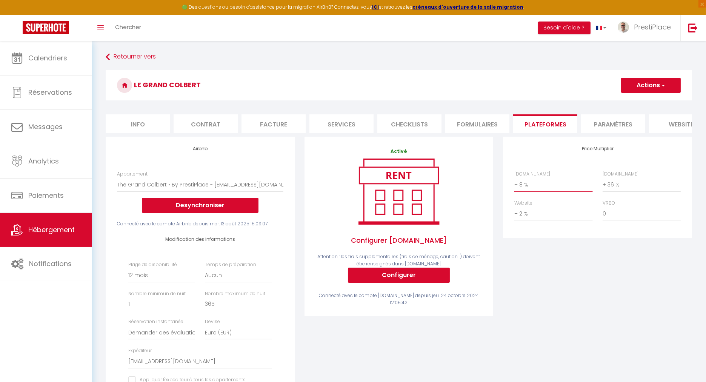
click at [535, 191] on select "0 + 1 % + 2 % + 3 % + 4 % + 5 % + 6 % + 7 % + 8 % + 9 %" at bounding box center [553, 184] width 78 height 14
click at [514, 183] on select "0 + 1 % + 2 % + 3 % + 4 % + 5 % + 6 % + 7 % + 8 % + 9 %" at bounding box center [553, 184] width 78 height 14
click at [627, 192] on select "0 + 1 % + 2 % + 3 % + 4 % + 5 % + 6 % + 7 % + 8 % + 9 %" at bounding box center [641, 184] width 78 height 14
click at [602, 183] on select "0 + 1 % + 2 % + 3 % + 4 % + 5 % + 6 % + 7 % + 8 % + 9 %" at bounding box center [641, 184] width 78 height 14
click at [664, 88] on span "button" at bounding box center [662, 85] width 5 height 8
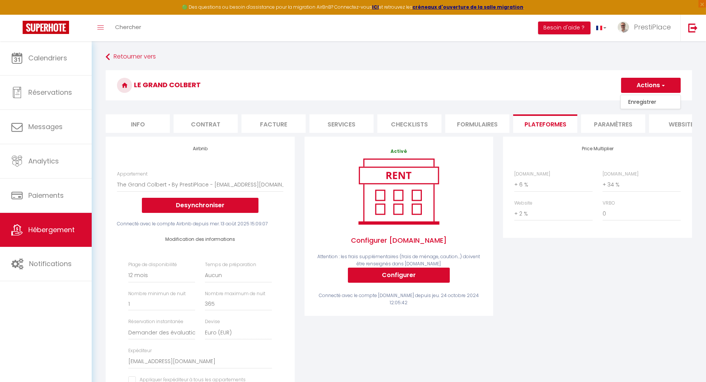
click at [641, 101] on link "Enregistrer" at bounding box center [651, 102] width 60 height 10
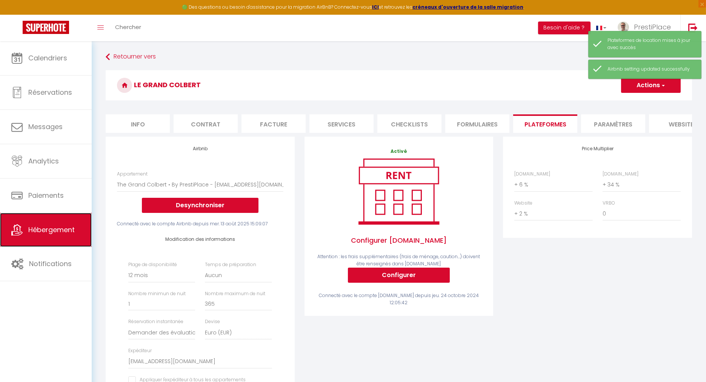
click at [49, 227] on span "Hébergement" at bounding box center [51, 229] width 46 height 9
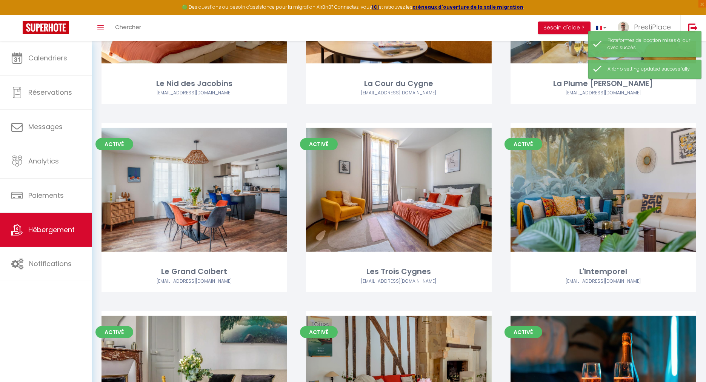
scroll to position [964, 0]
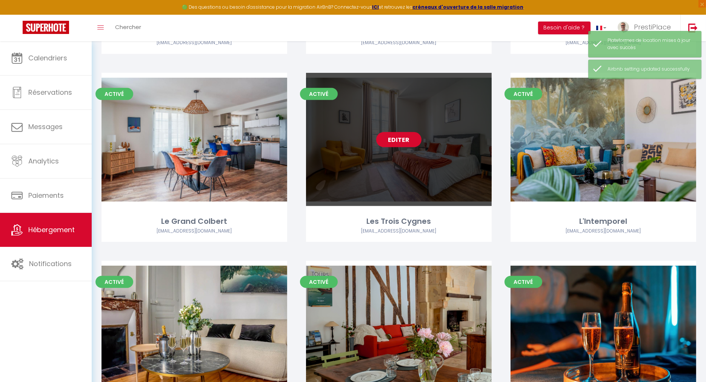
click at [404, 140] on link "Editer" at bounding box center [398, 139] width 45 height 15
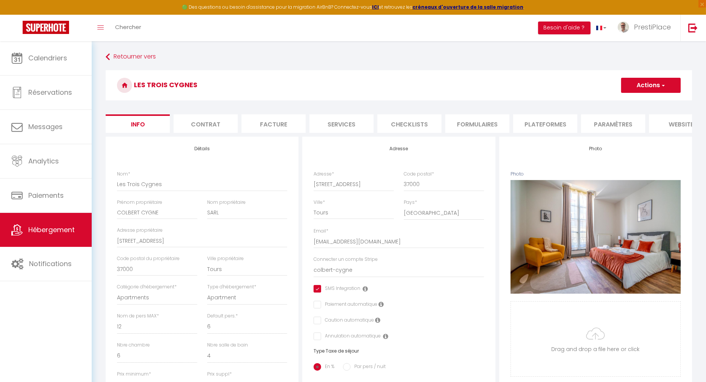
click at [551, 126] on li "Plateformes" at bounding box center [545, 123] width 64 height 18
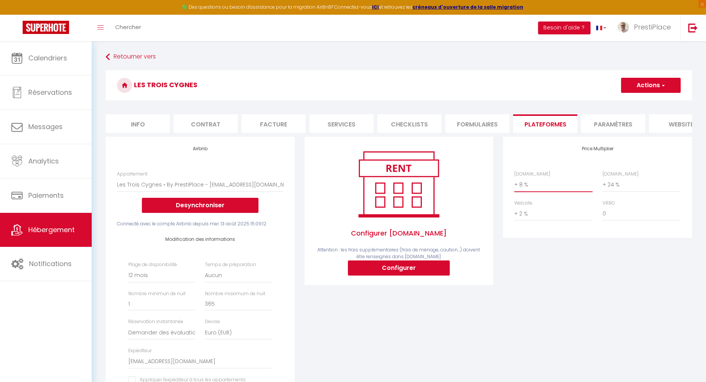
click at [536, 192] on select "0 + 1 % + 2 % + 3 % + 4 % + 5 % + 6 % + 7 % + 8 % + 9 %" at bounding box center [553, 184] width 78 height 14
click at [514, 183] on select "0 + 1 % + 2 % + 3 % + 4 % + 5 % + 6 % + 7 % + 8 % + 9 %" at bounding box center [553, 184] width 78 height 14
click at [624, 190] on select "0 + 1 % + 2 % + 3 % + 4 % + 5 % + 6 % + 7 % + 8 % + 9 %" at bounding box center [641, 184] width 78 height 14
click at [602, 183] on select "0 + 1 % + 2 % + 3 % + 4 % + 5 % + 6 % + 7 % + 8 % + 9 %" at bounding box center [641, 184] width 78 height 14
click at [640, 86] on button "Actions" at bounding box center [651, 85] width 60 height 15
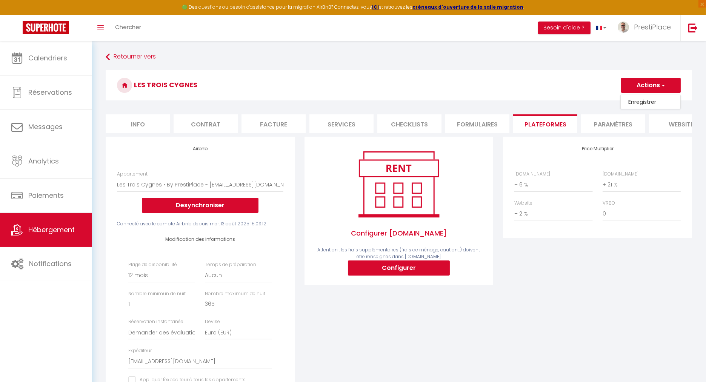
click at [641, 102] on link "Enregistrer" at bounding box center [651, 102] width 60 height 10
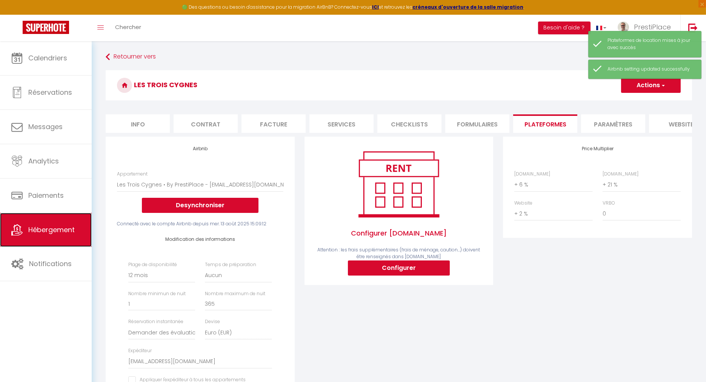
click at [38, 236] on link "Hébergement" at bounding box center [46, 230] width 92 height 34
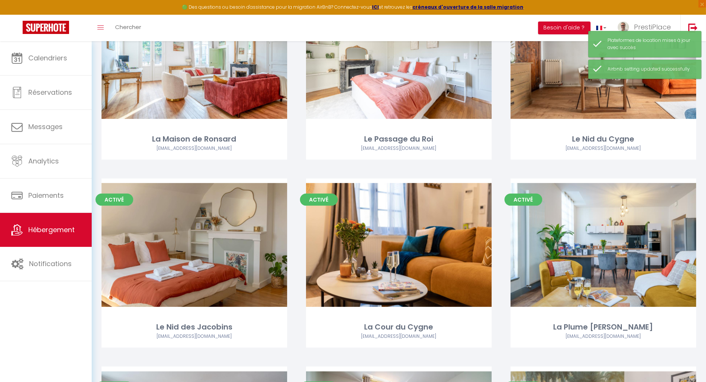
scroll to position [922, 0]
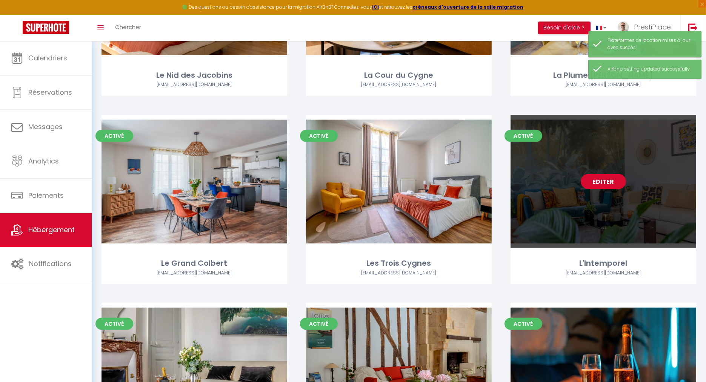
click at [617, 176] on link "Editer" at bounding box center [603, 181] width 45 height 15
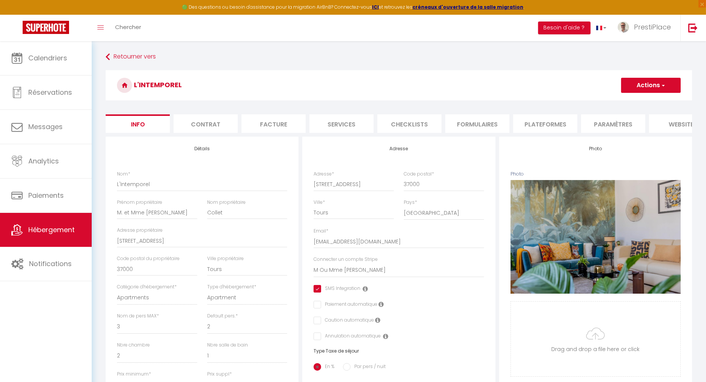
click at [544, 121] on li "Plateformes" at bounding box center [545, 123] width 64 height 18
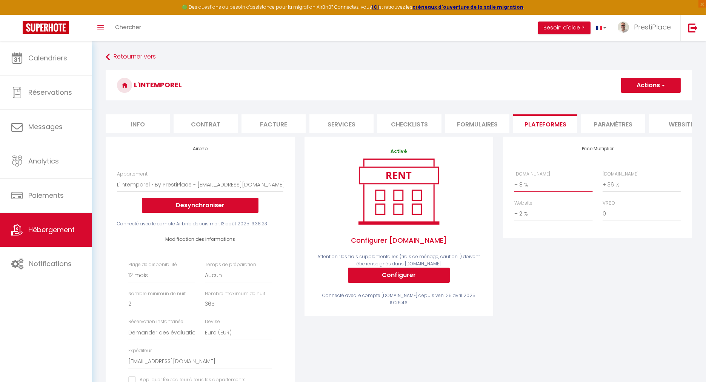
click at [528, 192] on select "0 + 1 % + 2 % + 3 % + 4 % + 5 % + 6 % + 7 % + 8 % + 9 %" at bounding box center [553, 184] width 78 height 14
click at [514, 183] on select "0 + 1 % + 2 % + 3 % + 4 % + 5 % + 6 % + 7 % + 8 % + 9 %" at bounding box center [553, 184] width 78 height 14
click at [622, 189] on select "0 + 1 % + 2 % + 3 % + 4 % + 5 % + 6 % + 7 % + 8 % + 9 %" at bounding box center [641, 184] width 78 height 14
click at [602, 183] on select "0 + 1 % + 2 % + 3 % + 4 % + 5 % + 6 % + 7 % + 8 % + 9 %" at bounding box center [641, 184] width 78 height 14
click at [656, 83] on button "Actions" at bounding box center [651, 85] width 60 height 15
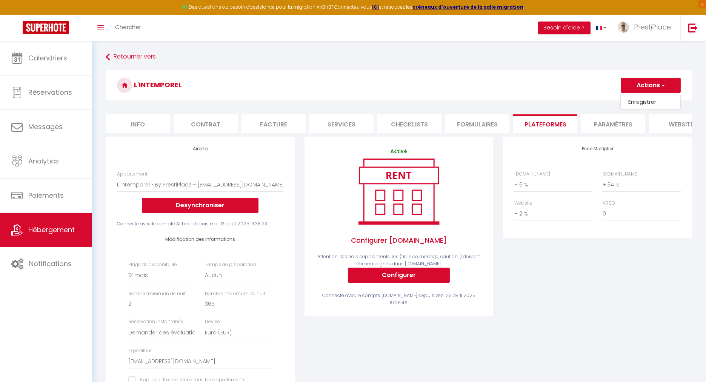
click at [646, 101] on link "Enregistrer" at bounding box center [651, 102] width 60 height 10
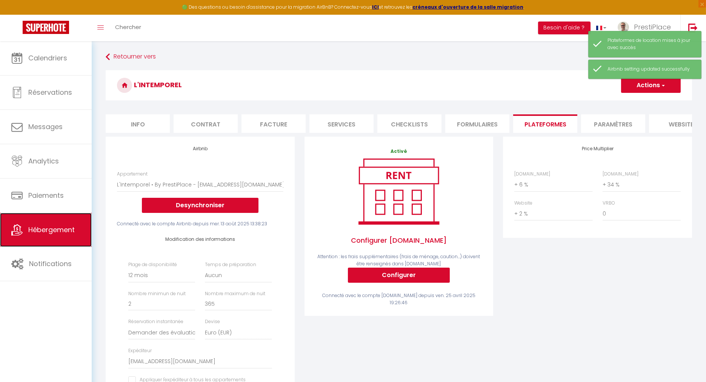
click at [47, 226] on span "Hébergement" at bounding box center [51, 229] width 46 height 9
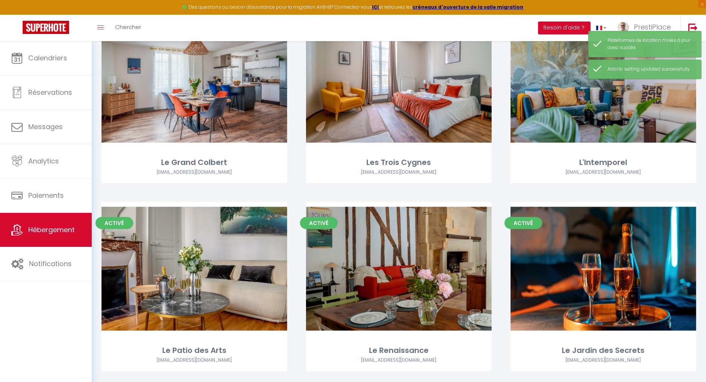
scroll to position [1039, 0]
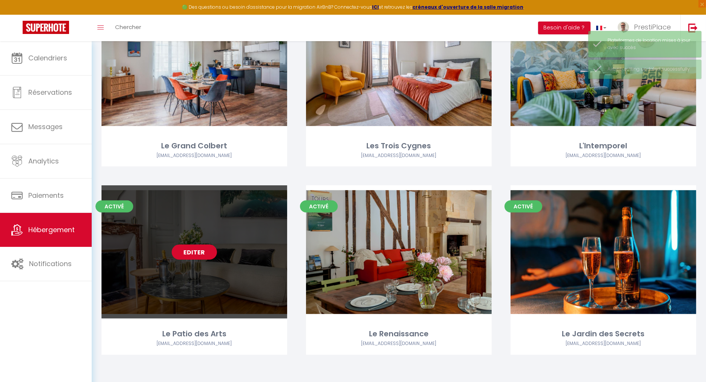
click at [195, 254] on link "Editer" at bounding box center [194, 251] width 45 height 15
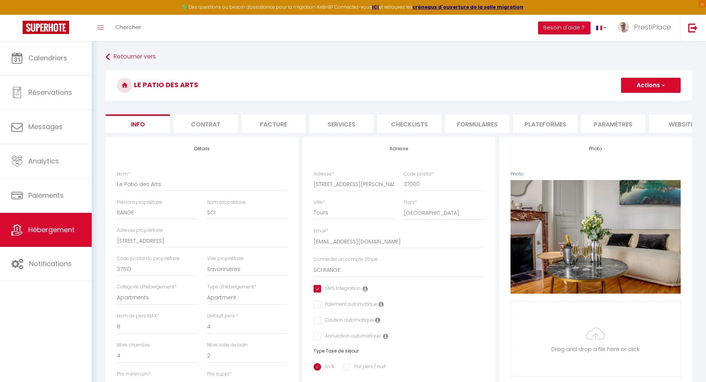
click at [548, 122] on li "Plateformes" at bounding box center [545, 123] width 64 height 18
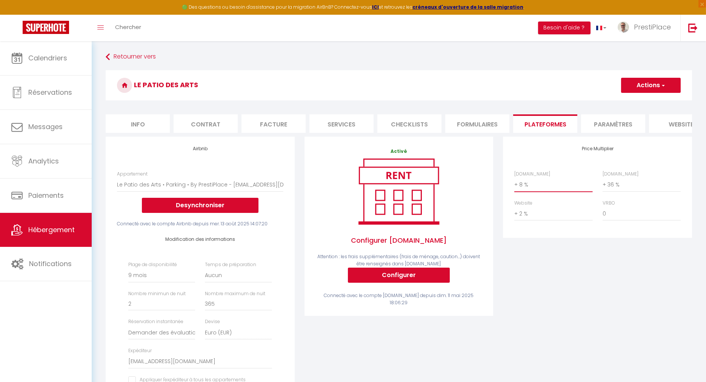
click at [524, 190] on select "0 + 1 % + 2 % + 3 % + 4 % + 5 % + 6 % + 7 % + 8 % + 9 %" at bounding box center [553, 184] width 78 height 14
click at [514, 183] on select "0 + 1 % + 2 % + 3 % + 4 % + 5 % + 6 % + 7 % + 8 % + 9 %" at bounding box center [553, 184] width 78 height 14
click at [623, 192] on select "0 + 1 % + 2 % + 3 % + 4 % + 5 % + 6 % + 7 % + 8 % + 9 %" at bounding box center [641, 184] width 78 height 14
click at [602, 183] on select "0 + 1 % + 2 % + 3 % + 4 % + 5 % + 6 % + 7 % + 8 % + 9 %" at bounding box center [641, 184] width 78 height 14
click at [656, 81] on button "Actions" at bounding box center [651, 85] width 60 height 15
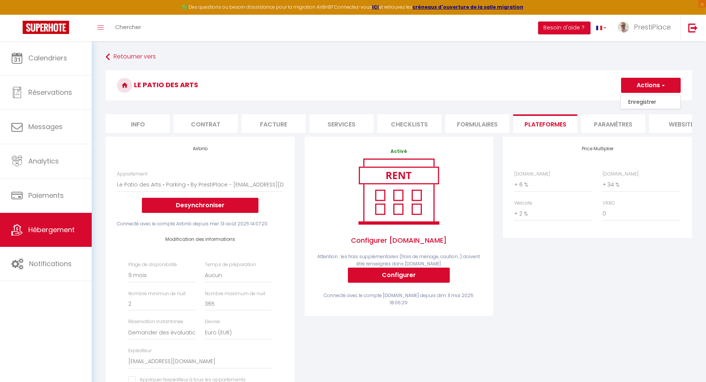
click at [642, 104] on link "Enregistrer" at bounding box center [651, 102] width 60 height 10
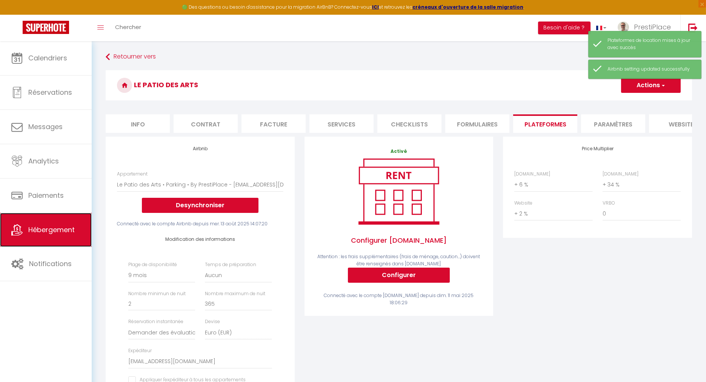
click at [49, 232] on span "Hébergement" at bounding box center [51, 229] width 46 height 9
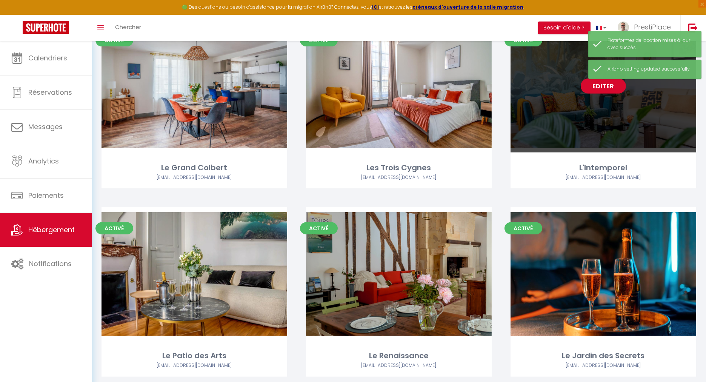
scroll to position [1039, 0]
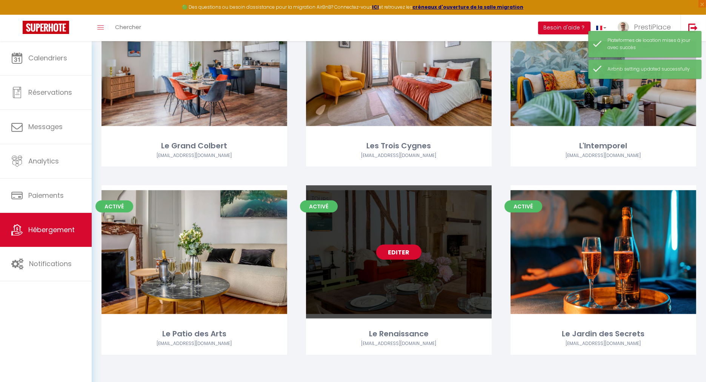
click at [386, 249] on link "Editer" at bounding box center [398, 251] width 45 height 15
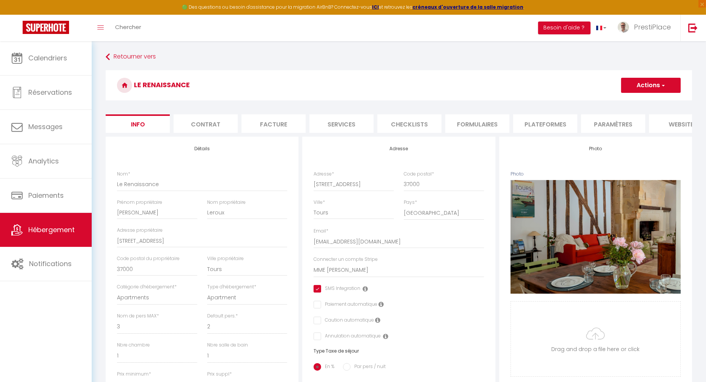
click at [547, 125] on li "Plateformes" at bounding box center [545, 123] width 64 height 18
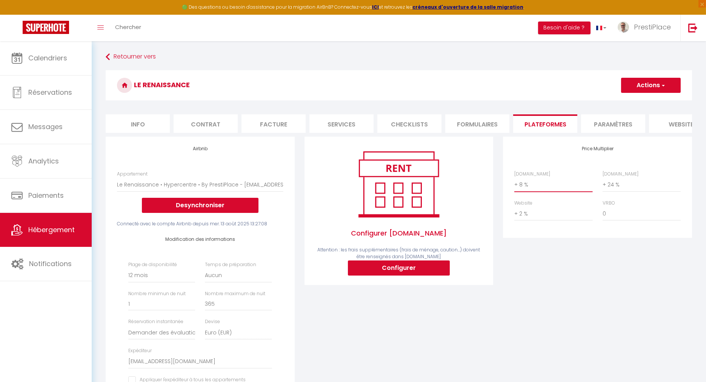
click at [523, 189] on select "0 + 1 % + 2 % + 3 % + 4 % + 5 % + 6 % + 7 % + 8 % + 9 %" at bounding box center [553, 184] width 78 height 14
click at [514, 183] on select "0 + 1 % + 2 % + 3 % + 4 % + 5 % + 6 % + 7 % + 8 % + 9 %" at bounding box center [553, 184] width 78 height 14
click at [620, 190] on select "0 + 1 % + 2 % + 3 % + 4 % + 5 % + 6 % + 7 % + 8 % + 9 %" at bounding box center [641, 184] width 78 height 14
click at [602, 183] on select "0 + 1 % + 2 % + 3 % + 4 % + 5 % + 6 % + 7 % + 8 % + 9 %" at bounding box center [641, 184] width 78 height 14
click at [644, 78] on button "Actions" at bounding box center [651, 85] width 60 height 15
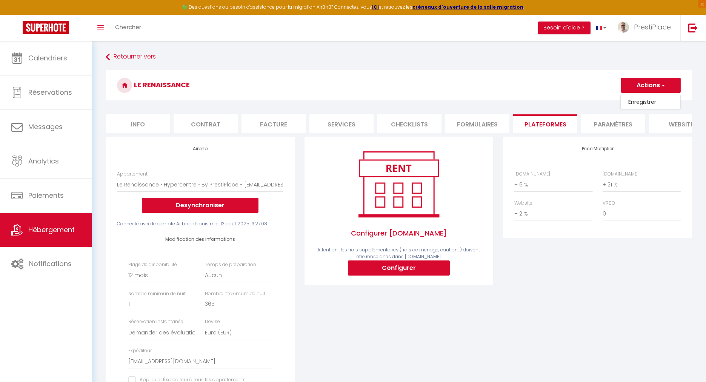
click at [642, 102] on link "Enregistrer" at bounding box center [651, 102] width 60 height 10
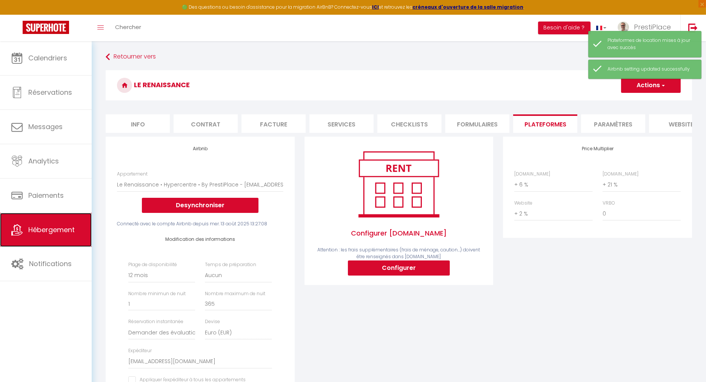
click at [51, 226] on span "Hébergement" at bounding box center [51, 229] width 46 height 9
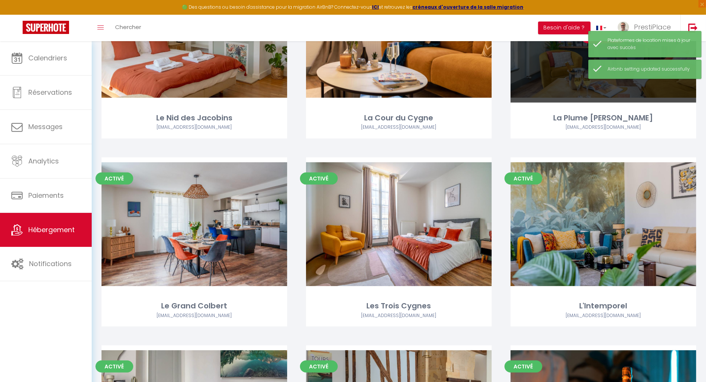
scroll to position [1039, 0]
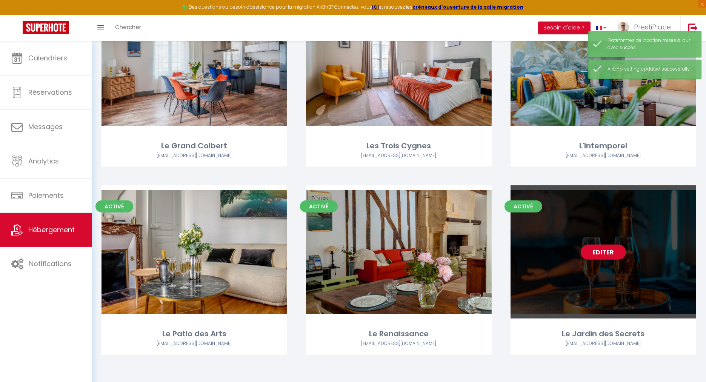
click at [609, 254] on link "Editer" at bounding box center [603, 251] width 45 height 15
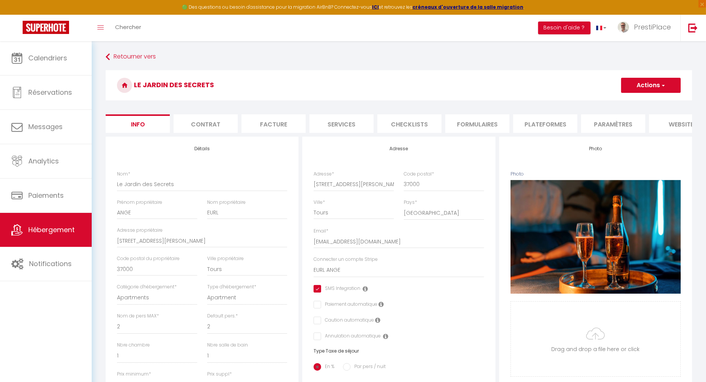
click at [546, 120] on li "Plateformes" at bounding box center [545, 123] width 64 height 18
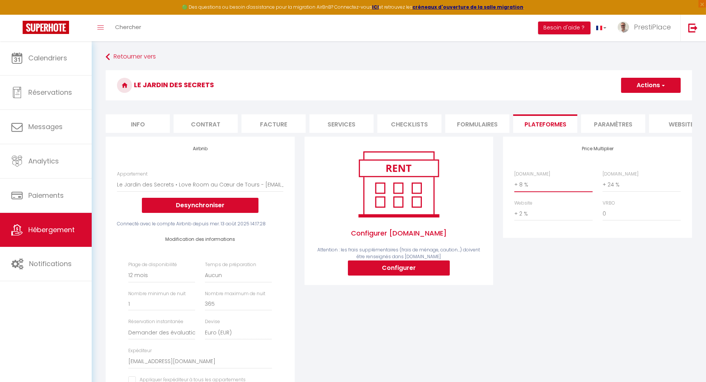
click at [525, 192] on select "0 + 1 % + 2 % + 3 % + 4 % + 5 % + 6 % + 7 % + 8 % + 9 %" at bounding box center [553, 184] width 78 height 14
click at [514, 183] on select "0 + 1 % + 2 % + 3 % + 4 % + 5 % + 6 % + 7 % + 8 % + 9 %" at bounding box center [553, 184] width 78 height 14
click at [618, 189] on select "0 + 1 % + 2 % + 3 % + 4 % + 5 % + 6 % + 7 % + 8 % + 9 %" at bounding box center [641, 184] width 78 height 14
click at [602, 183] on select "0 + 1 % + 2 % + 3 % + 4 % + 5 % + 6 % + 7 % + 8 % + 9 %" at bounding box center [641, 184] width 78 height 14
click at [647, 79] on button "Actions" at bounding box center [651, 85] width 60 height 15
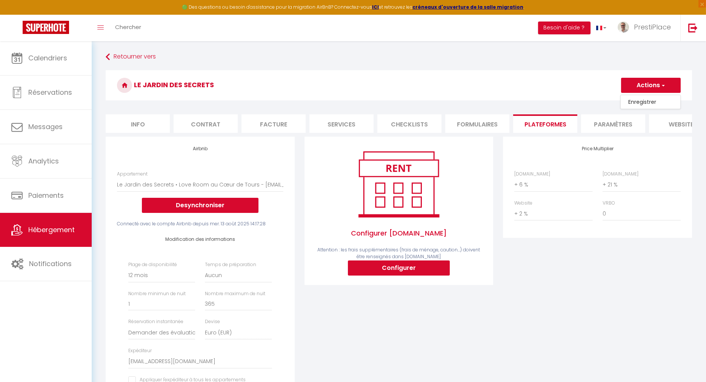
click at [645, 100] on link "Enregistrer" at bounding box center [651, 102] width 60 height 10
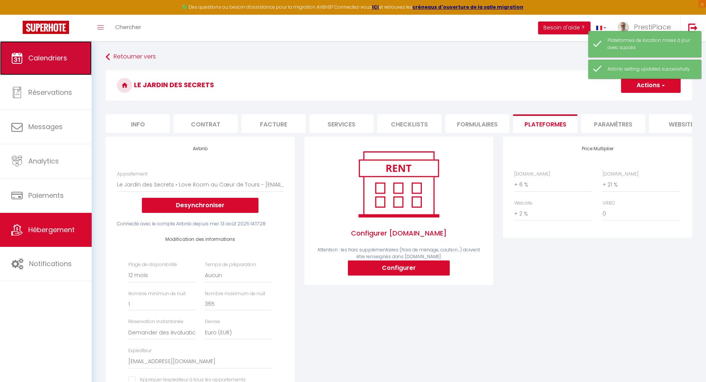
click at [54, 54] on span "Calendriers" at bounding box center [47, 57] width 39 height 9
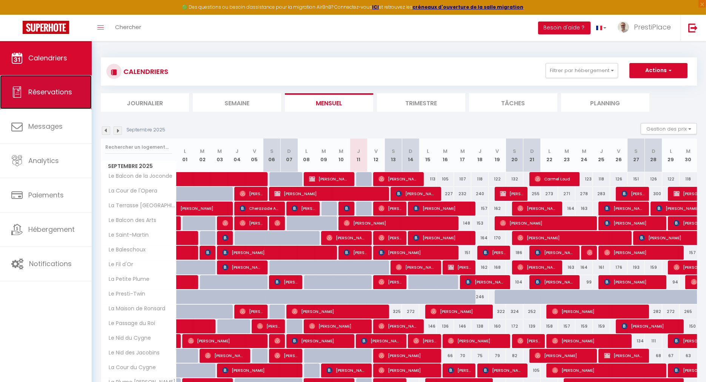
click at [48, 89] on span "Réservations" at bounding box center [50, 91] width 44 height 9
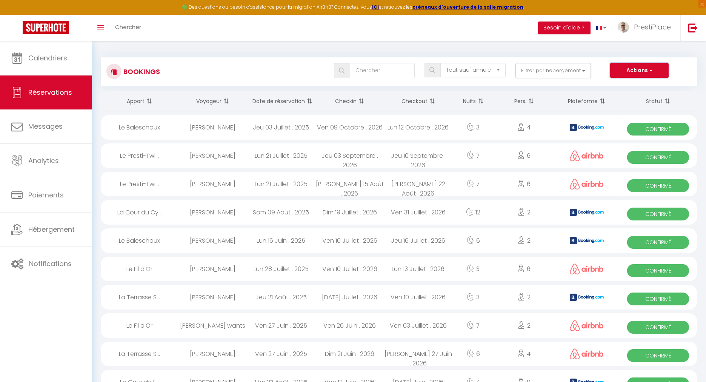
click at [627, 69] on button "Actions" at bounding box center [639, 70] width 58 height 15
click at [625, 86] on link "Nouvelle Réservation" at bounding box center [627, 87] width 81 height 10
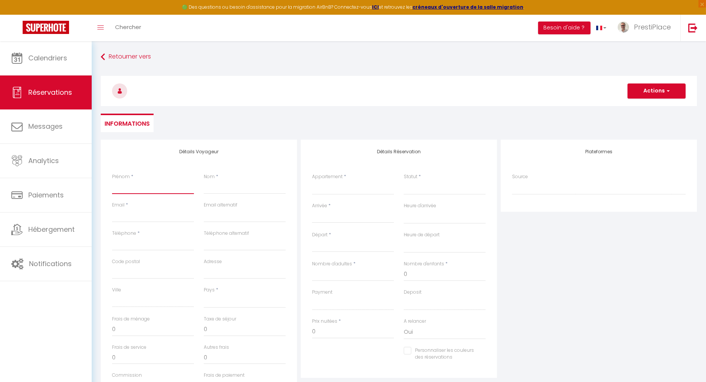
click at [134, 192] on input "Prénom" at bounding box center [153, 187] width 82 height 14
click at [603, 314] on div "Plateformes Source Direct [DOMAIN_NAME] [DOMAIN_NAME] Chalet montagne Expedia G…" at bounding box center [599, 275] width 200 height 270
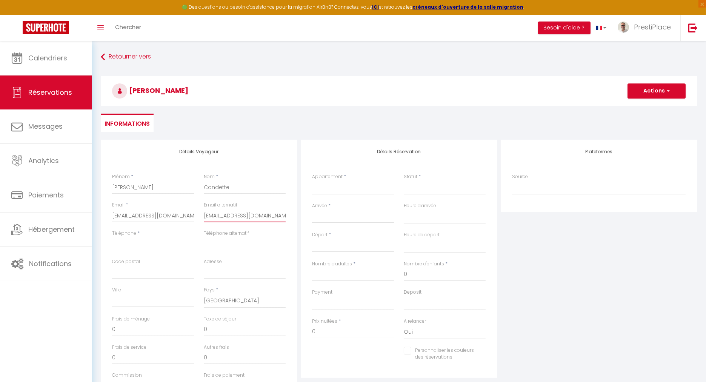
drag, startPoint x: 272, startPoint y: 216, endPoint x: 203, endPoint y: 214, distance: 69.1
click at [203, 214] on div "Email alternatif [EMAIL_ADDRESS][DOMAIN_NAME]" at bounding box center [245, 215] width 92 height 28
drag, startPoint x: 186, startPoint y: 216, endPoint x: 109, endPoint y: 218, distance: 77.7
click at [109, 218] on div "Email * [EMAIL_ADDRESS][DOMAIN_NAME]" at bounding box center [153, 215] width 92 height 28
click at [551, 254] on div "Plateformes Source Direct [DOMAIN_NAME] [DOMAIN_NAME] Chalet montagne Expedia G…" at bounding box center [599, 275] width 200 height 270
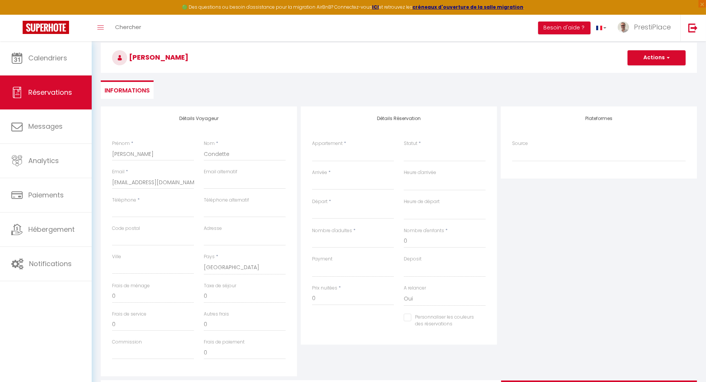
scroll to position [80, 0]
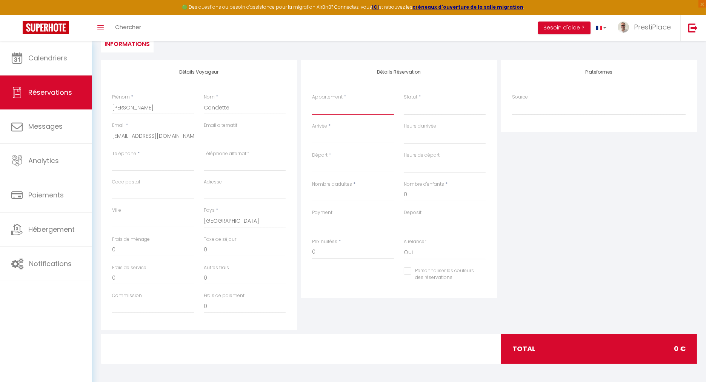
click at [346, 103] on select "Le Balcon de la Joconde La Cour de l'Opera La Terrasse Saint-Gatien Le Balcon d…" at bounding box center [353, 108] width 82 height 14
click at [312, 101] on select "Le Balcon de la Joconde La Cour de l'Opera La Terrasse Saint-Gatien Le Balcon d…" at bounding box center [353, 108] width 82 height 14
click at [426, 114] on select "Confirmé Non Confirmé [PERSON_NAME] par le voyageur No Show Request" at bounding box center [445, 108] width 82 height 14
click at [425, 109] on select "Confirmé Non Confirmé [PERSON_NAME] par le voyageur No Show Request" at bounding box center [445, 108] width 82 height 14
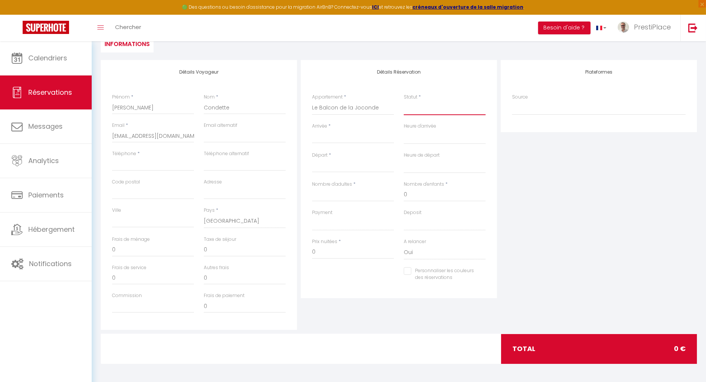
click at [404, 101] on select "Confirmé Non Confirmé [PERSON_NAME] par le voyageur No Show Request" at bounding box center [445, 108] width 82 height 14
click at [333, 137] on input "Arrivée" at bounding box center [353, 137] width 82 height 10
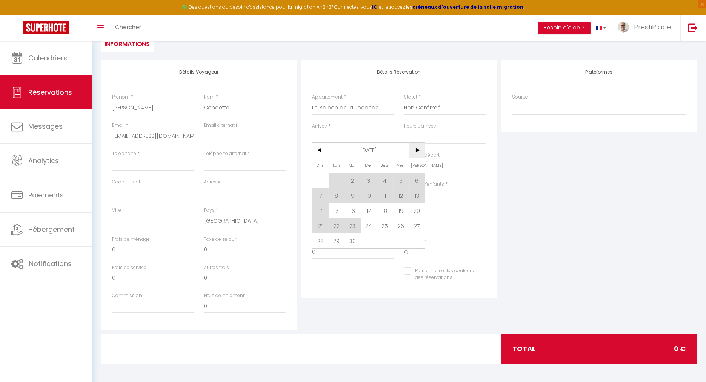
click at [419, 149] on span ">" at bounding box center [417, 150] width 16 height 15
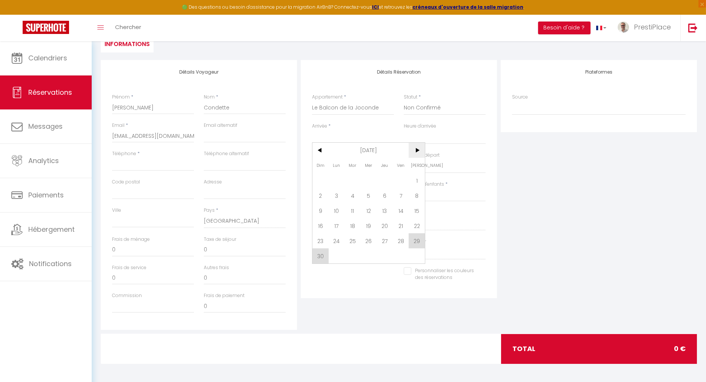
click at [419, 149] on span ">" at bounding box center [417, 150] width 16 height 15
click at [338, 195] on span "9" at bounding box center [337, 195] width 16 height 15
click at [347, 166] on input "[DATE] Février 2026" at bounding box center [353, 166] width 82 height 10
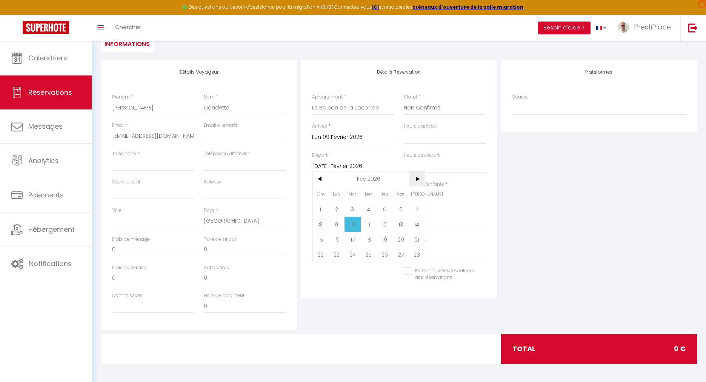
click at [420, 174] on span ">" at bounding box center [417, 178] width 16 height 15
click at [386, 205] on span "5" at bounding box center [384, 208] width 16 height 15
click at [375, 196] on input "Nombre d'adultes" at bounding box center [353, 195] width 82 height 14
click at [568, 199] on div "Plateformes Source Direct [DOMAIN_NAME] [DOMAIN_NAME] Chalet montagne Expedia G…" at bounding box center [599, 195] width 200 height 270
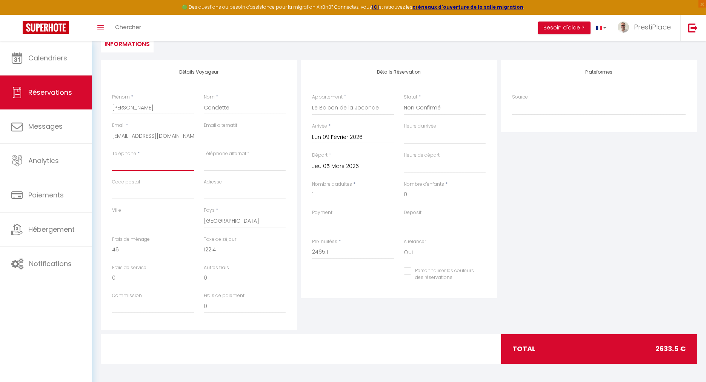
click at [139, 168] on input "Téléphone" at bounding box center [153, 164] width 82 height 14
click at [565, 208] on div "Plateformes Source Direct [DOMAIN_NAME] [DOMAIN_NAME] Chalet montagne Expedia G…" at bounding box center [599, 195] width 200 height 270
click at [576, 250] on div "Plateformes Source Direct [DOMAIN_NAME] [DOMAIN_NAME] Chalet montagne Expedia G…" at bounding box center [599, 195] width 200 height 270
click at [536, 219] on div "Plateformes Source Direct [DOMAIN_NAME] [DOMAIN_NAME] Chalet montagne Expedia G…" at bounding box center [599, 195] width 200 height 270
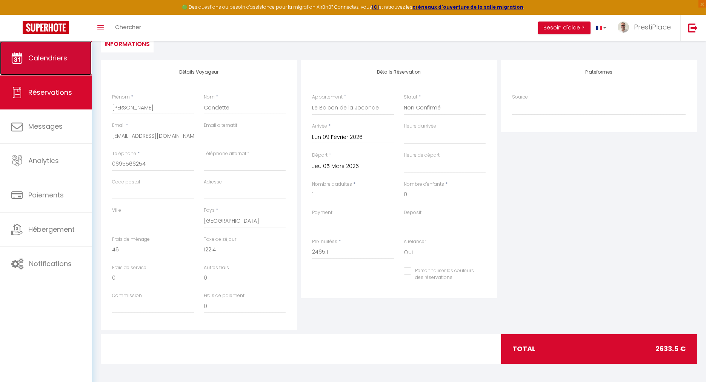
click at [52, 61] on span "Calendriers" at bounding box center [47, 57] width 39 height 9
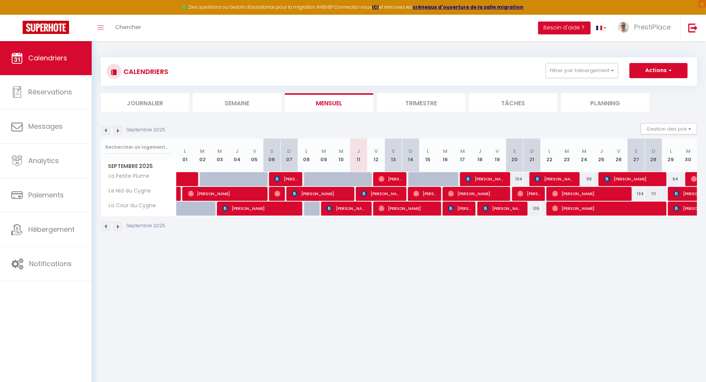
click at [236, 268] on body "🟢 Des questions ou besoin d'assistance pour la migration AirBnB? Connectez-vous…" at bounding box center [353, 232] width 706 height 382
click at [298, 50] on div "CALENDRIERS Filtrer par hébergement Tous Le Balcon de la Joconde La Cour de l'O…" at bounding box center [399, 144] width 596 height 188
click at [331, 337] on body "🟢 Des questions ou besoin d'assistance pour la migration AirBnB? Connectez-vous…" at bounding box center [353, 232] width 706 height 382
click at [345, 337] on body "🟢 Des questions ou besoin d'assistance pour la migration AirBnB? Connectez-vous…" at bounding box center [353, 232] width 706 height 382
drag, startPoint x: 499, startPoint y: 312, endPoint x: 497, endPoint y: 304, distance: 8.5
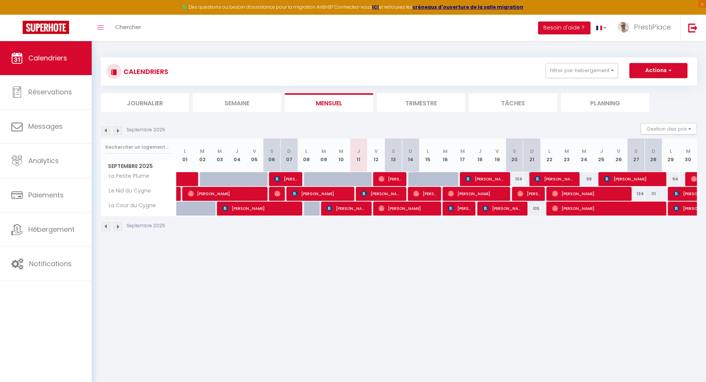
click at [499, 312] on body "🟢 Des questions ou besoin d'assistance pour la migration AirBnB? Connectez-vous…" at bounding box center [353, 232] width 706 height 382
click at [57, 57] on span "Calendriers" at bounding box center [47, 57] width 39 height 9
click at [41, 59] on span "Calendriers" at bounding box center [47, 57] width 39 height 9
drag, startPoint x: 382, startPoint y: 316, endPoint x: 395, endPoint y: 263, distance: 54.4
click at [383, 316] on body "🟢 Des questions ou besoin d'assistance pour la migration AirBnB? Connectez-vous…" at bounding box center [353, 232] width 706 height 382
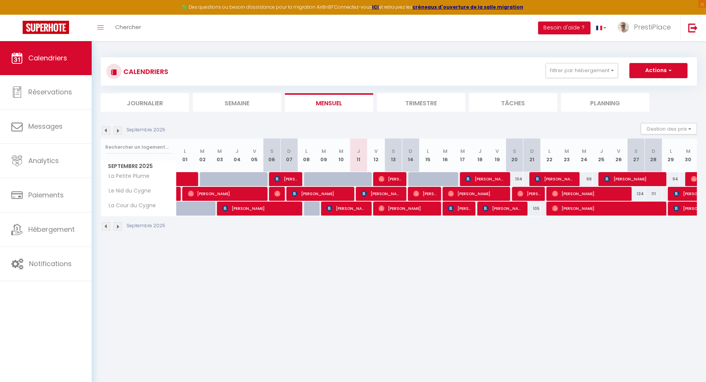
click at [582, 62] on div "CALENDRIERS Filtrer par hébergement Tous Le Balcon de la Joconde La Cour de l'O…" at bounding box center [399, 71] width 596 height 28
click at [577, 78] on div "CALENDRIERS Filtrer par hébergement Tous Le Balcon de la Joconde La Cour de l'O…" at bounding box center [398, 71] width 585 height 17
click at [575, 72] on button "Filtrer par hébergement" at bounding box center [581, 70] width 72 height 15
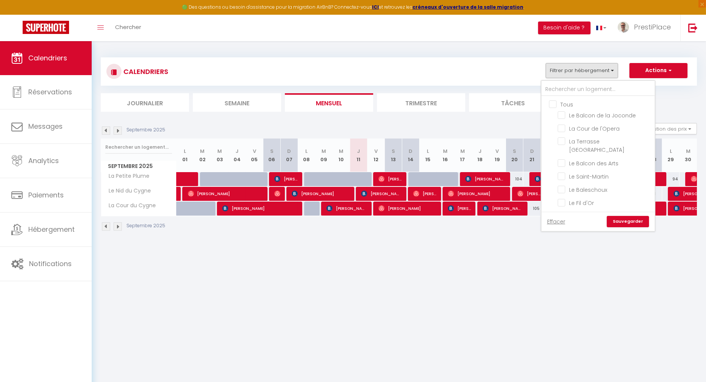
click at [553, 103] on input "Tous" at bounding box center [605, 104] width 113 height 8
click at [630, 222] on link "Sauvegarder" at bounding box center [628, 221] width 42 height 11
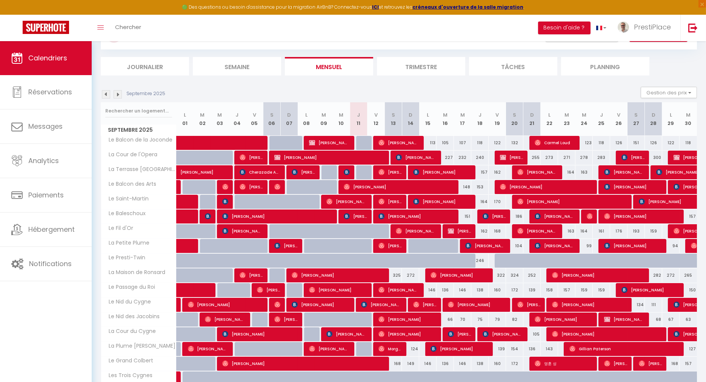
scroll to position [84, 0]
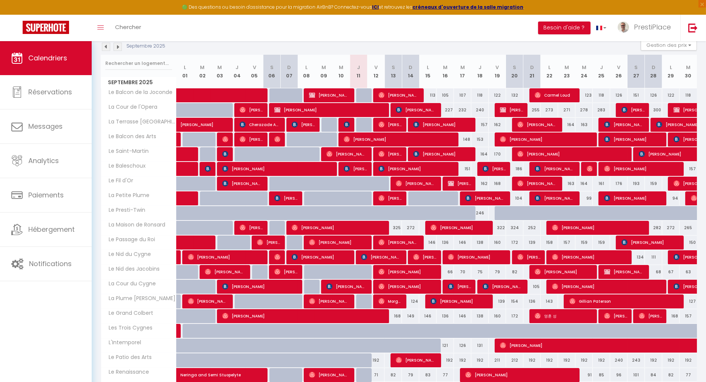
click at [456, 46] on div "Septembre 2025 Gestion des prix Nb Nuits minimum Règles Disponibilité" at bounding box center [399, 46] width 596 height 15
click at [434, 47] on div "Septembre 2025 Gestion des prix Nb Nuits minimum Règles Disponibilité" at bounding box center [399, 46] width 596 height 15
click at [245, 48] on div "Septembre 2025 Gestion des prix Nb Nuits minimum Règles Disponibilité" at bounding box center [399, 46] width 596 height 15
click at [432, 46] on div "Septembre 2025 Gestion des prix Nb Nuits minimum Règles Disponibilité" at bounding box center [399, 46] width 596 height 15
click at [435, 47] on div "Septembre 2025 Gestion des prix Nb Nuits minimum Règles Disponibilité" at bounding box center [399, 46] width 596 height 15
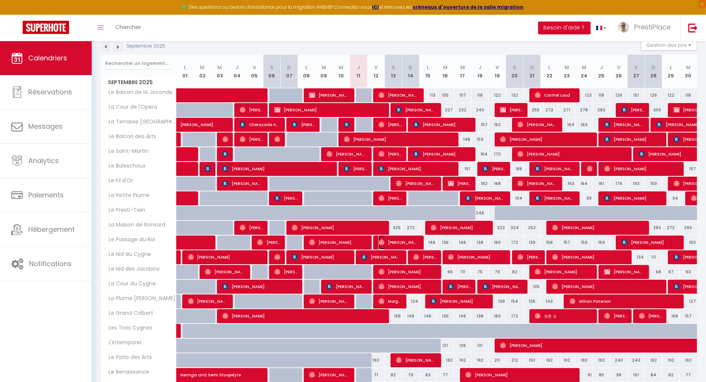
click at [410, 240] on span "[PERSON_NAME]" at bounding box center [398, 242] width 40 height 14
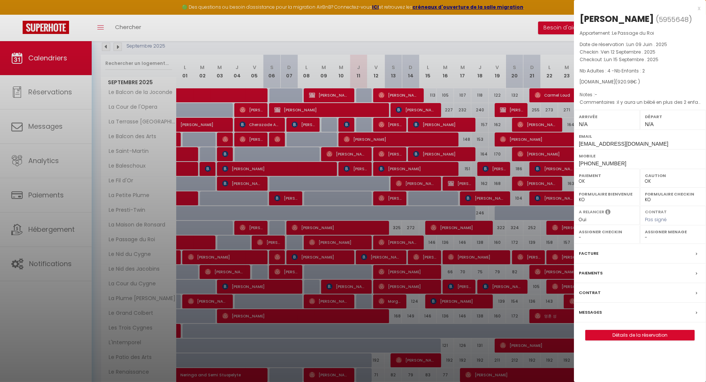
click at [385, 47] on div at bounding box center [353, 191] width 706 height 382
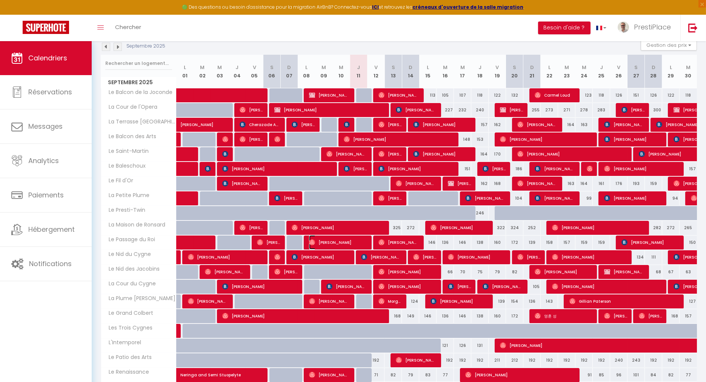
click at [363, 238] on span "[PERSON_NAME]" at bounding box center [338, 242] width 58 height 14
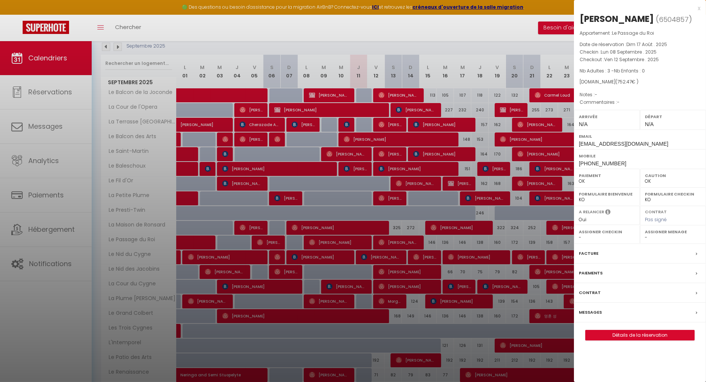
click at [359, 43] on div at bounding box center [353, 191] width 706 height 382
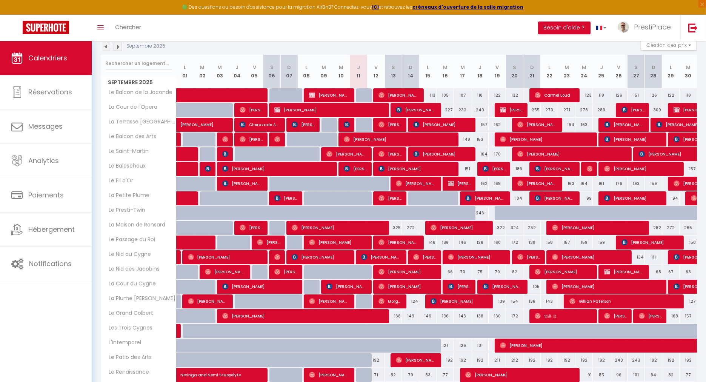
click at [372, 46] on div "Septembre 2025 Gestion des prix Nb Nuits minimum Règles Disponibilité" at bounding box center [399, 46] width 596 height 15
click at [381, 46] on div "Septembre 2025 Gestion des prix Nb Nuits minimum Règles Disponibilité" at bounding box center [399, 46] width 596 height 15
click at [321, 47] on div "Septembre 2025 Gestion des prix Nb Nuits minimum Règles Disponibilité" at bounding box center [399, 46] width 596 height 15
click at [315, 27] on div "Toggle menubar Chercher BUTTON Besoin d'aide ? PrestiPlace Paramètres Équipe" at bounding box center [377, 28] width 645 height 26
click at [320, 28] on div "Toggle menubar Chercher BUTTON Besoin d'aide ? PrestiPlace Paramètres Équipe" at bounding box center [377, 28] width 645 height 26
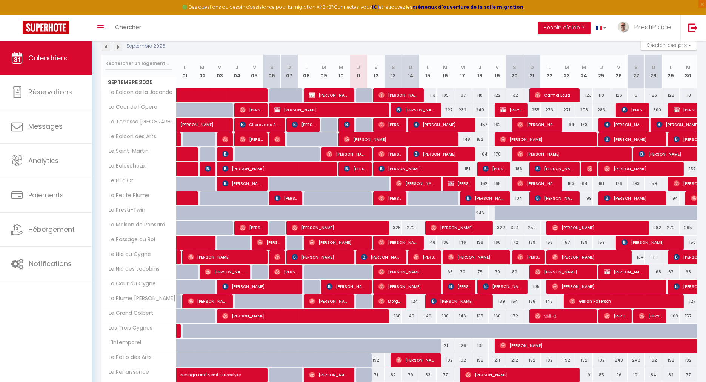
click at [325, 41] on div "Septembre 2025 Gestion des prix Nb Nuits minimum Règles Disponibilité" at bounding box center [399, 46] width 596 height 15
click at [310, 23] on div "Toggle menubar Chercher BUTTON Besoin d'aide ? PrestiPlace Paramètres Équipe" at bounding box center [377, 28] width 645 height 26
click at [357, 45] on div "Septembre 2025 Gestion des prix Nb Nuits minimum Règles Disponibilité" at bounding box center [399, 46] width 596 height 15
click at [406, 281] on span "[PERSON_NAME]" at bounding box center [407, 286] width 58 height 14
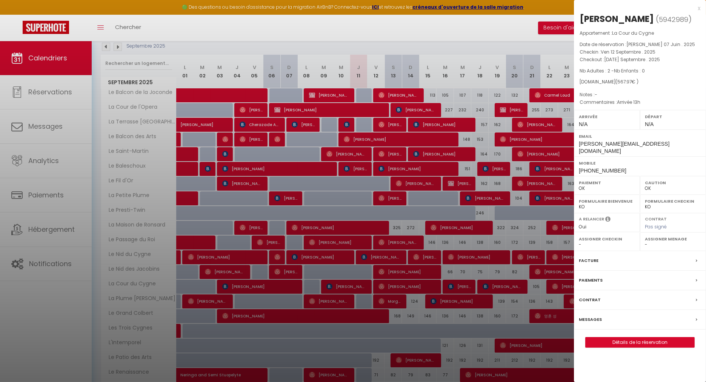
click at [592, 320] on label "Messages" at bounding box center [590, 319] width 23 height 8
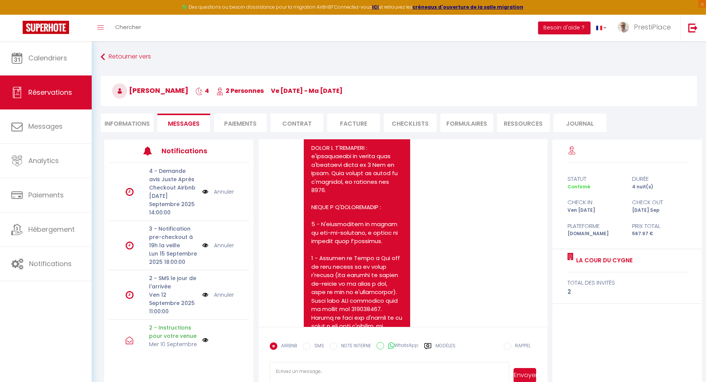
scroll to position [1331, 0]
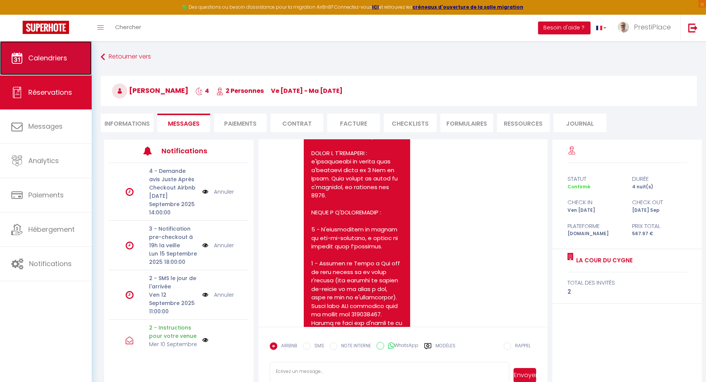
click at [40, 57] on span "Calendriers" at bounding box center [47, 57] width 39 height 9
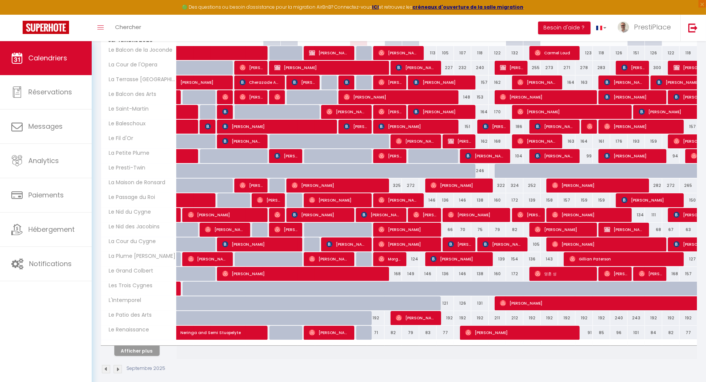
scroll to position [131, 0]
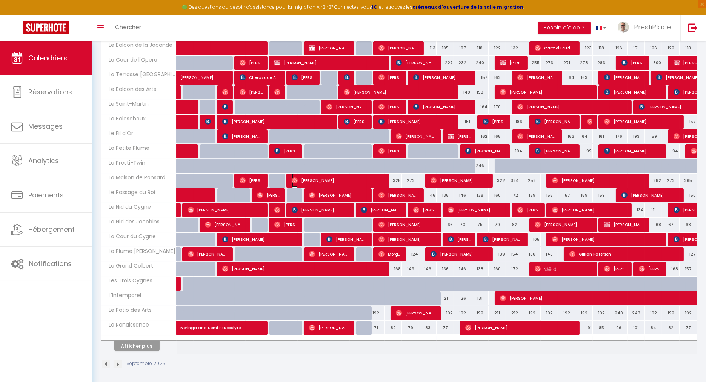
click at [333, 178] on span "[PERSON_NAME]" at bounding box center [338, 180] width 92 height 14
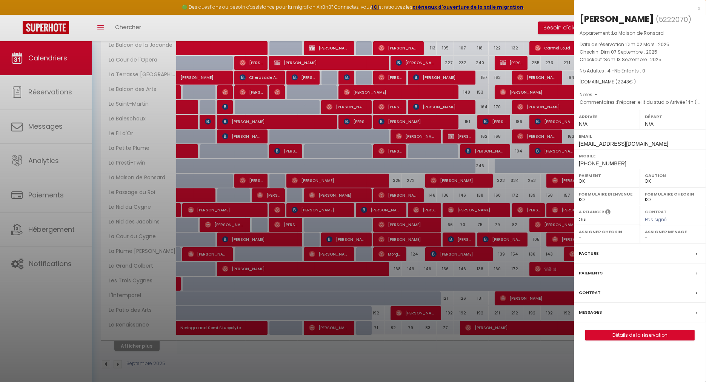
click at [581, 316] on label "Messages" at bounding box center [590, 312] width 23 height 8
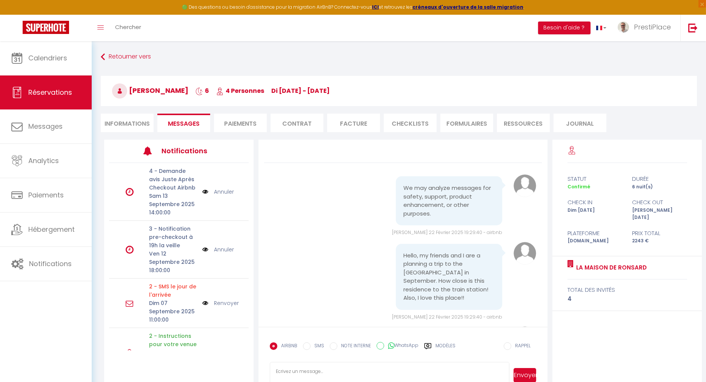
click at [184, 121] on span "Messages" at bounding box center [184, 123] width 32 height 9
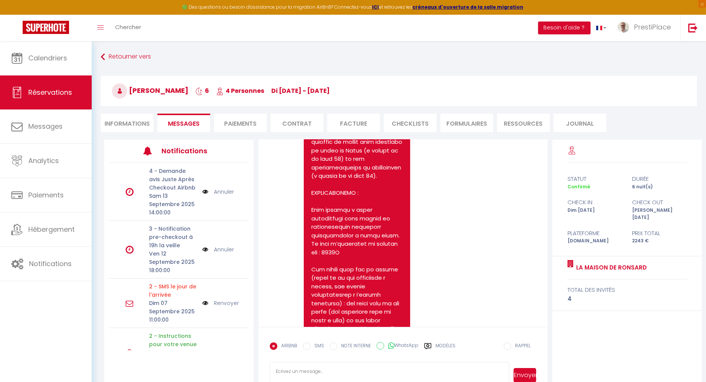
scroll to position [2686, 0]
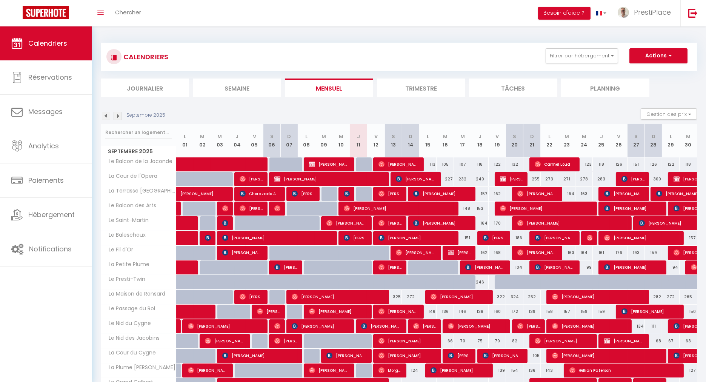
click at [108, 118] on img at bounding box center [106, 116] width 8 height 8
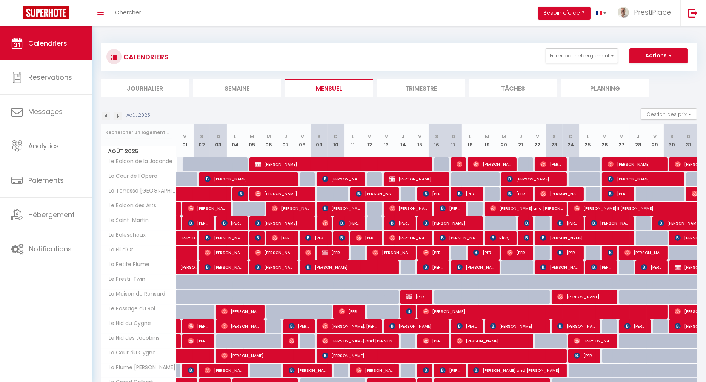
click at [108, 118] on img at bounding box center [106, 116] width 8 height 8
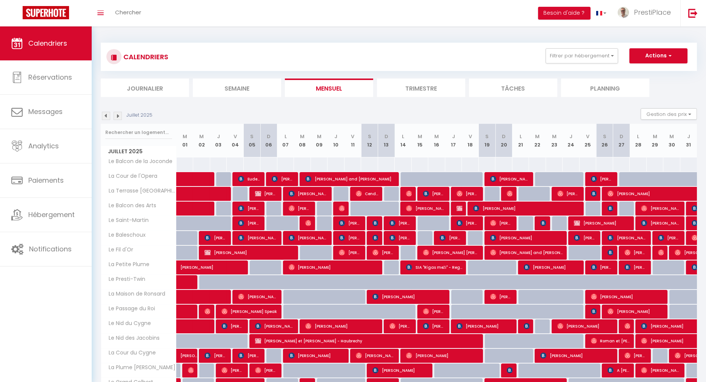
click at [108, 118] on img at bounding box center [106, 116] width 8 height 8
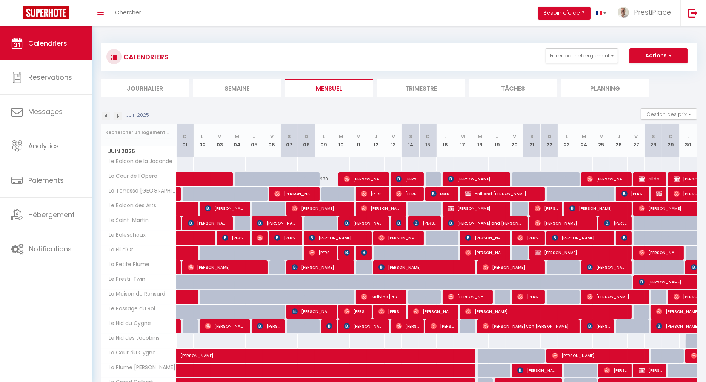
click at [108, 118] on img at bounding box center [106, 116] width 8 height 8
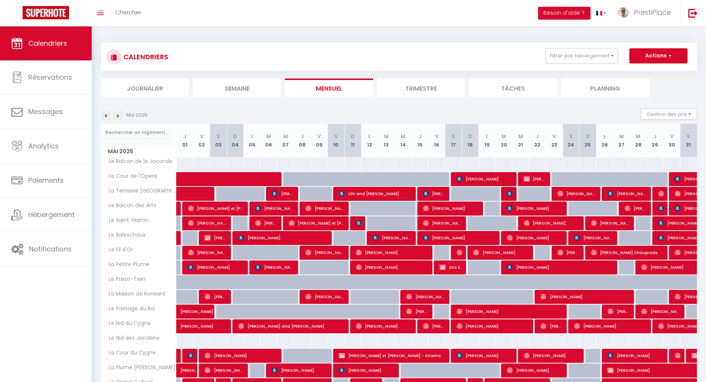
click at [108, 118] on img at bounding box center [106, 116] width 8 height 8
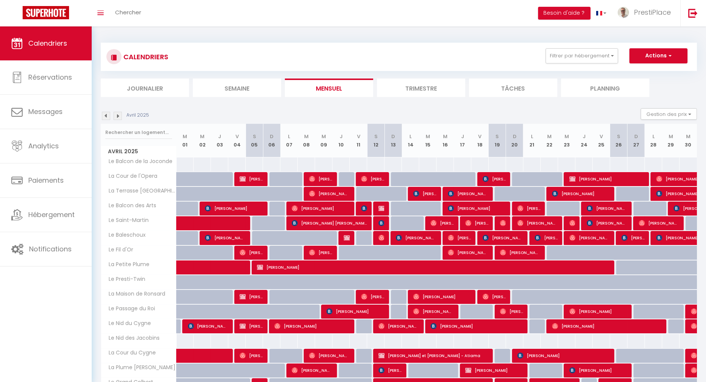
click at [108, 118] on img at bounding box center [106, 116] width 8 height 8
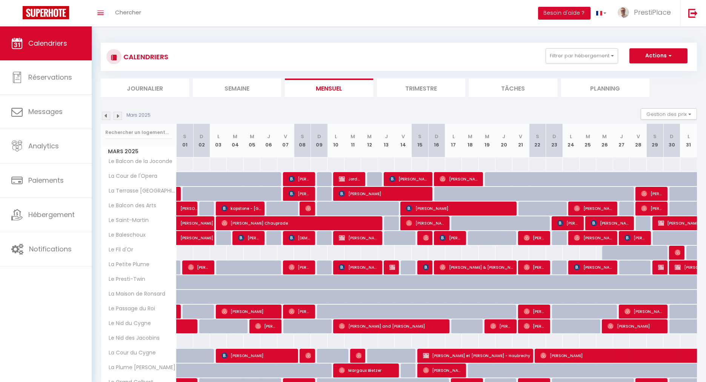
click at [108, 118] on img at bounding box center [106, 116] width 8 height 8
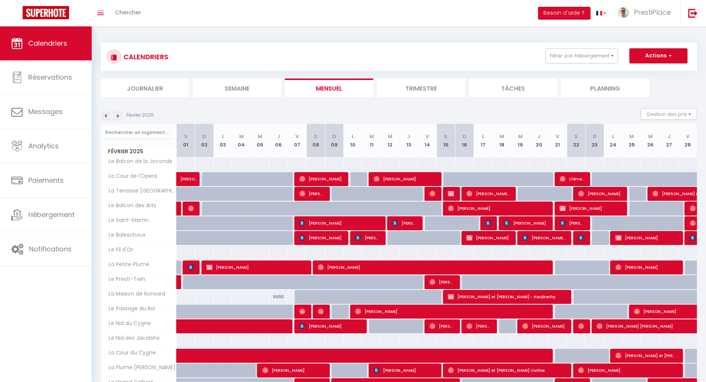
scroll to position [116, 0]
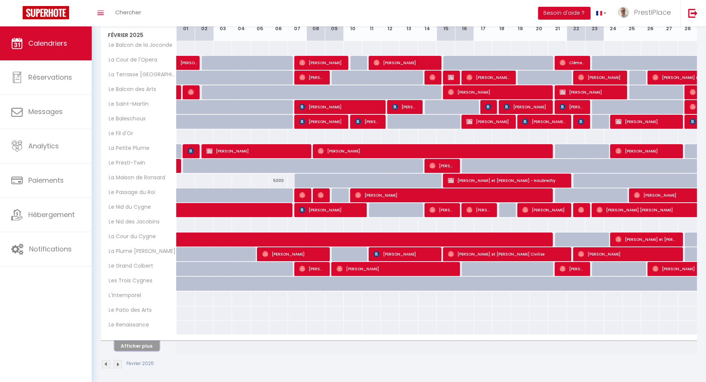
click at [138, 346] on button "Afficher plus" at bounding box center [136, 346] width 45 height 10
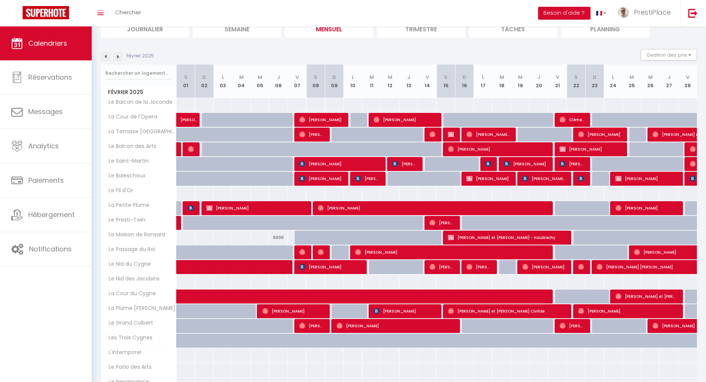
scroll to position [71, 0]
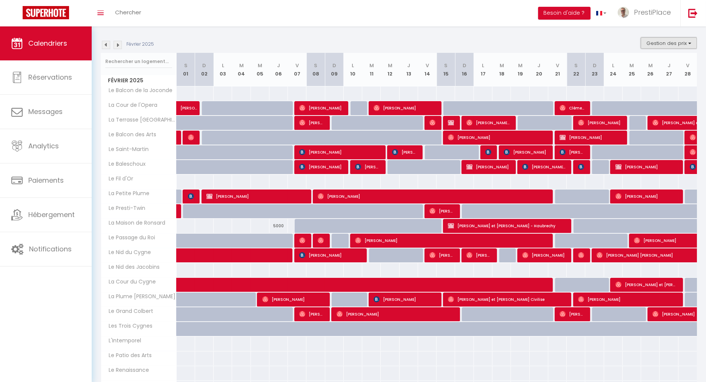
click at [668, 43] on button "Gestion des prix" at bounding box center [669, 42] width 56 height 11
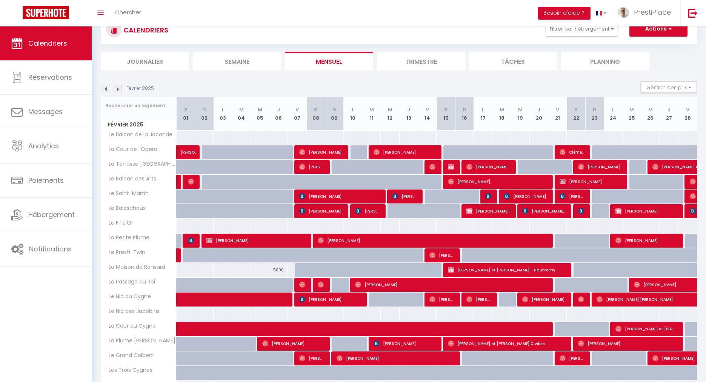
scroll to position [0, 0]
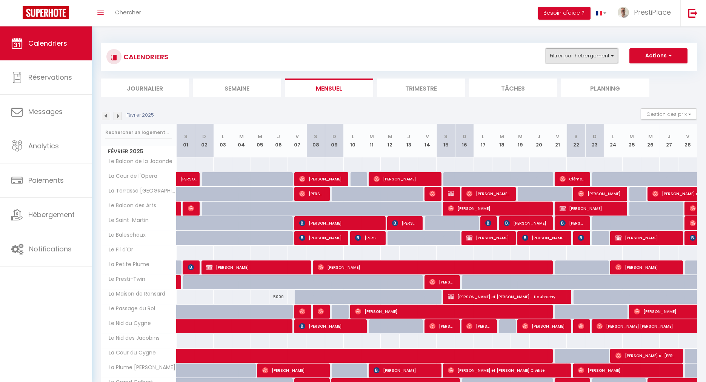
click at [568, 58] on button "Filtrer par hébergement" at bounding box center [581, 55] width 72 height 15
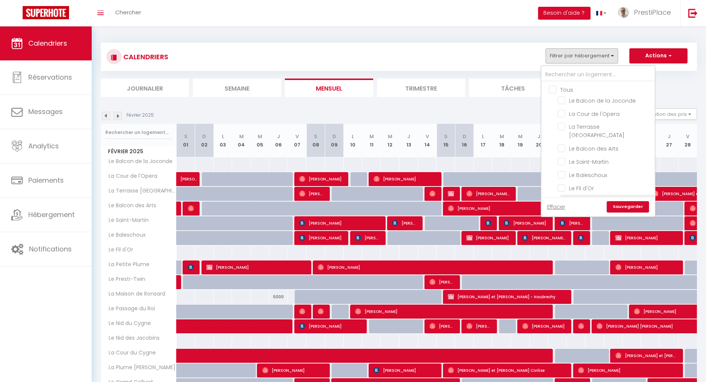
click at [565, 197] on input "La Petite Plume" at bounding box center [605, 201] width 94 height 8
checkbox input "true"
checkbox input "false"
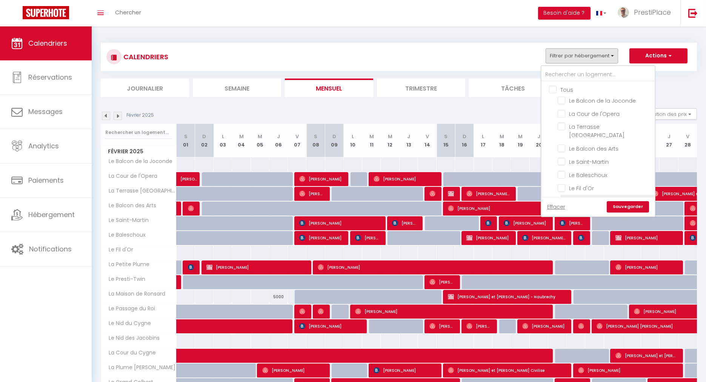
checkbox input "false"
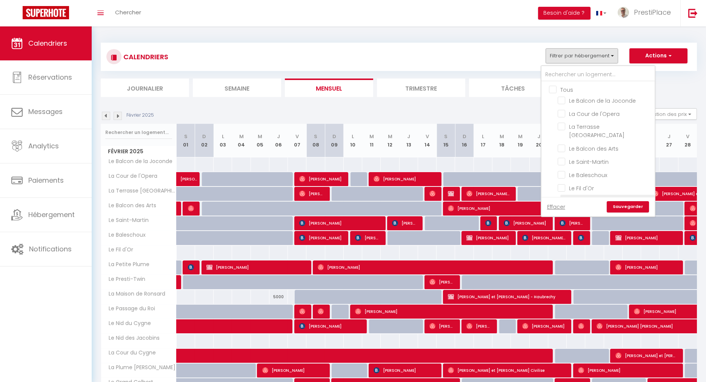
checkbox input "false"
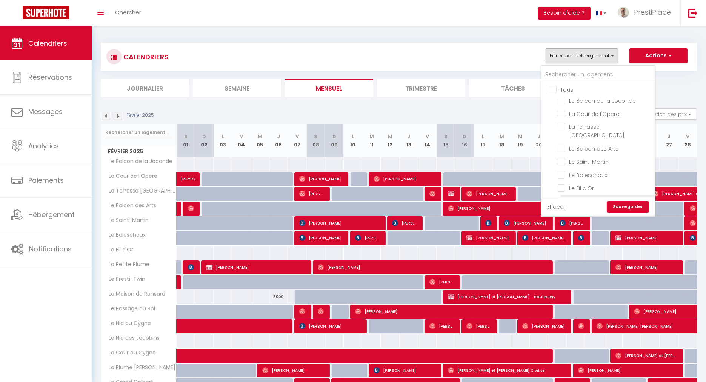
checkbox input "false"
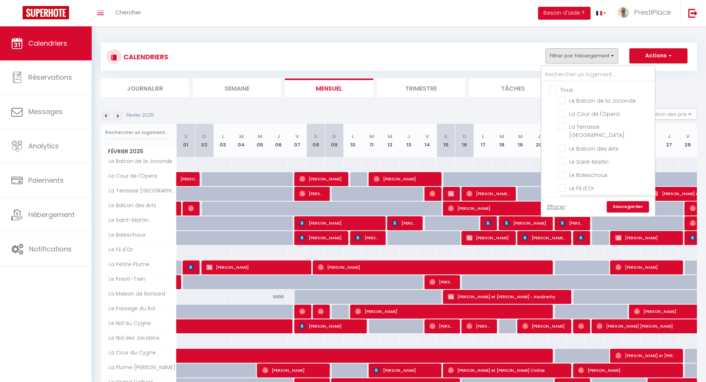
checkbox input "false"
click at [561, 124] on input "Le Nid du Cygne" at bounding box center [605, 128] width 94 height 8
checkbox input "true"
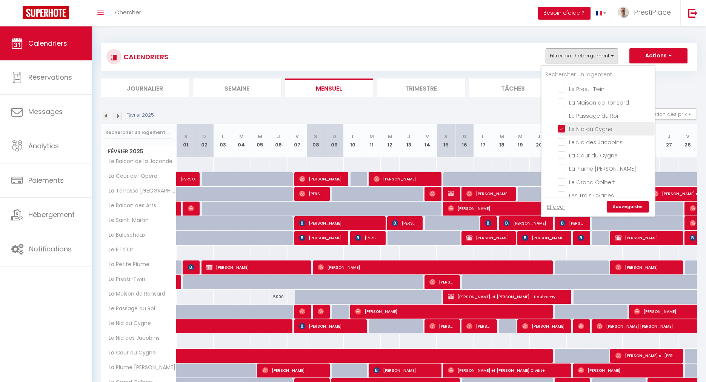
checkbox input "false"
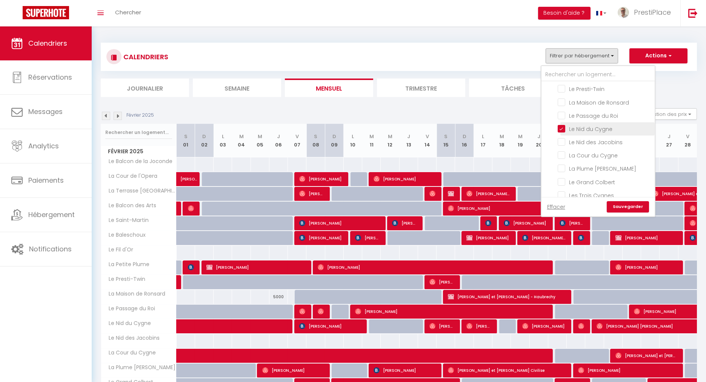
checkbox input "false"
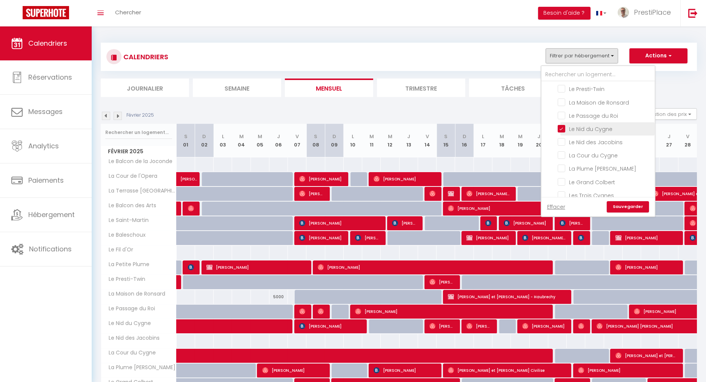
checkbox input "false"
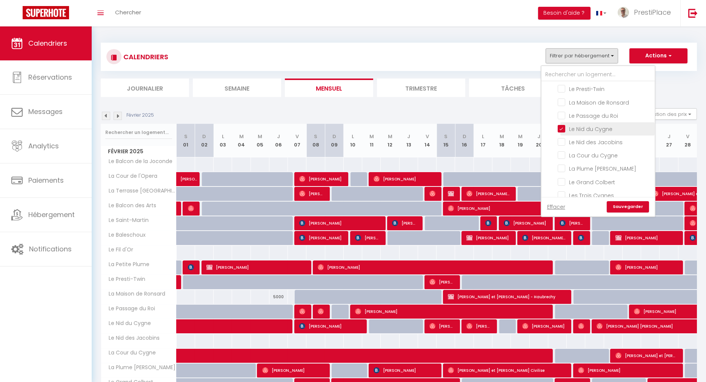
checkbox input "false"
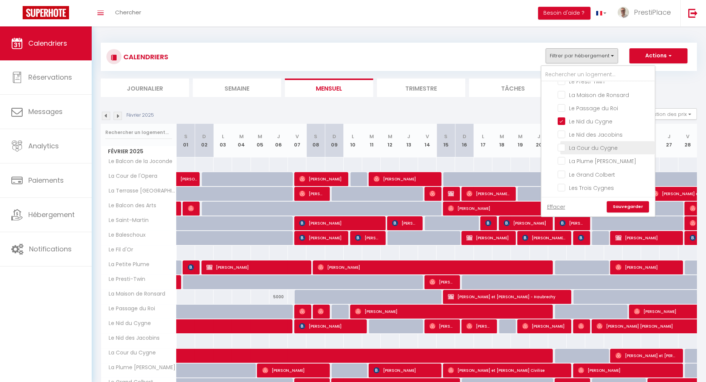
click at [562, 143] on input "La Cour du Cygne" at bounding box center [605, 147] width 94 height 8
checkbox input "true"
checkbox input "false"
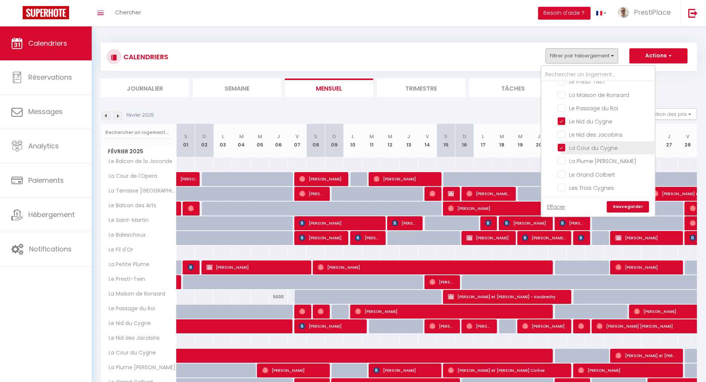
checkbox input "false"
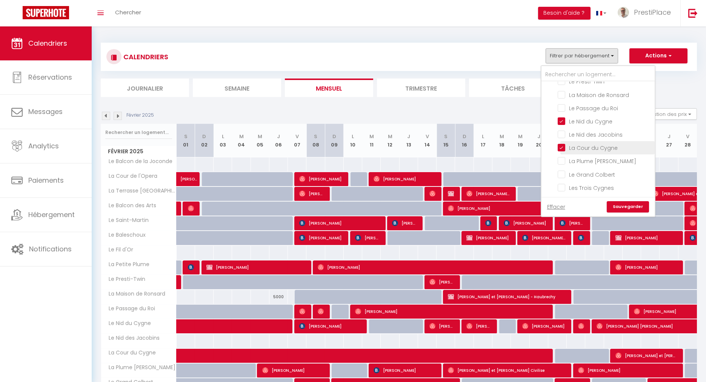
checkbox input "false"
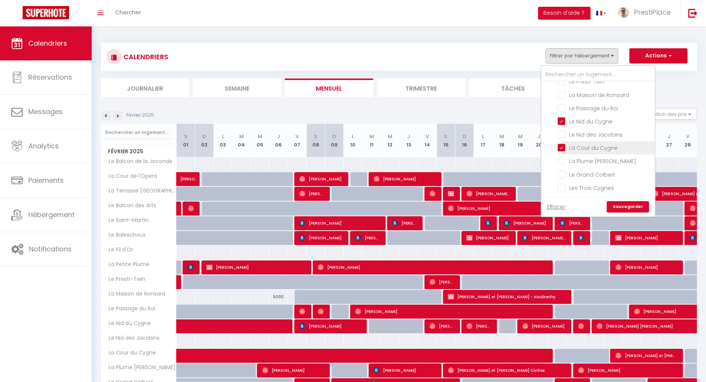
checkbox input "false"
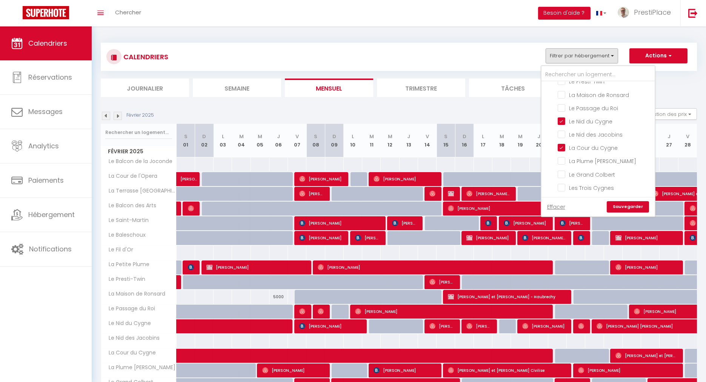
click at [623, 208] on link "Sauvegarder" at bounding box center [628, 206] width 42 height 11
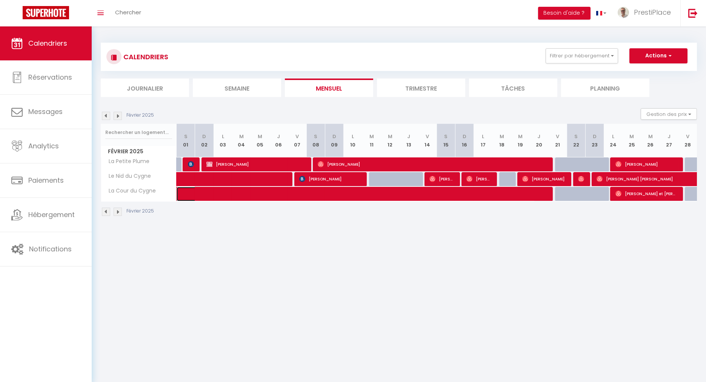
click at [341, 189] on span at bounding box center [361, 194] width 347 height 14
select select "OK"
select select "0"
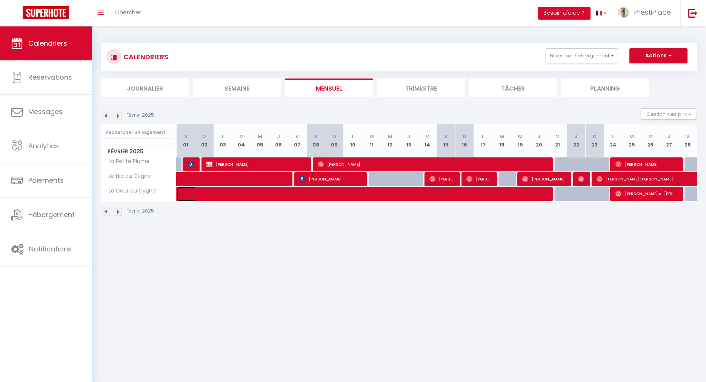
select select "1"
select select
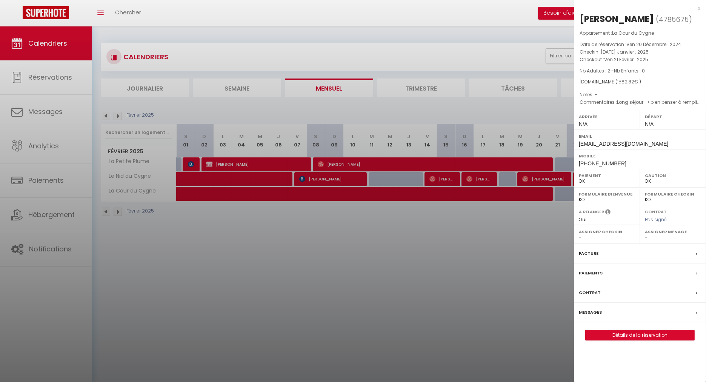
click at [366, 267] on div at bounding box center [353, 191] width 706 height 382
